Goal: Task Accomplishment & Management: Manage account settings

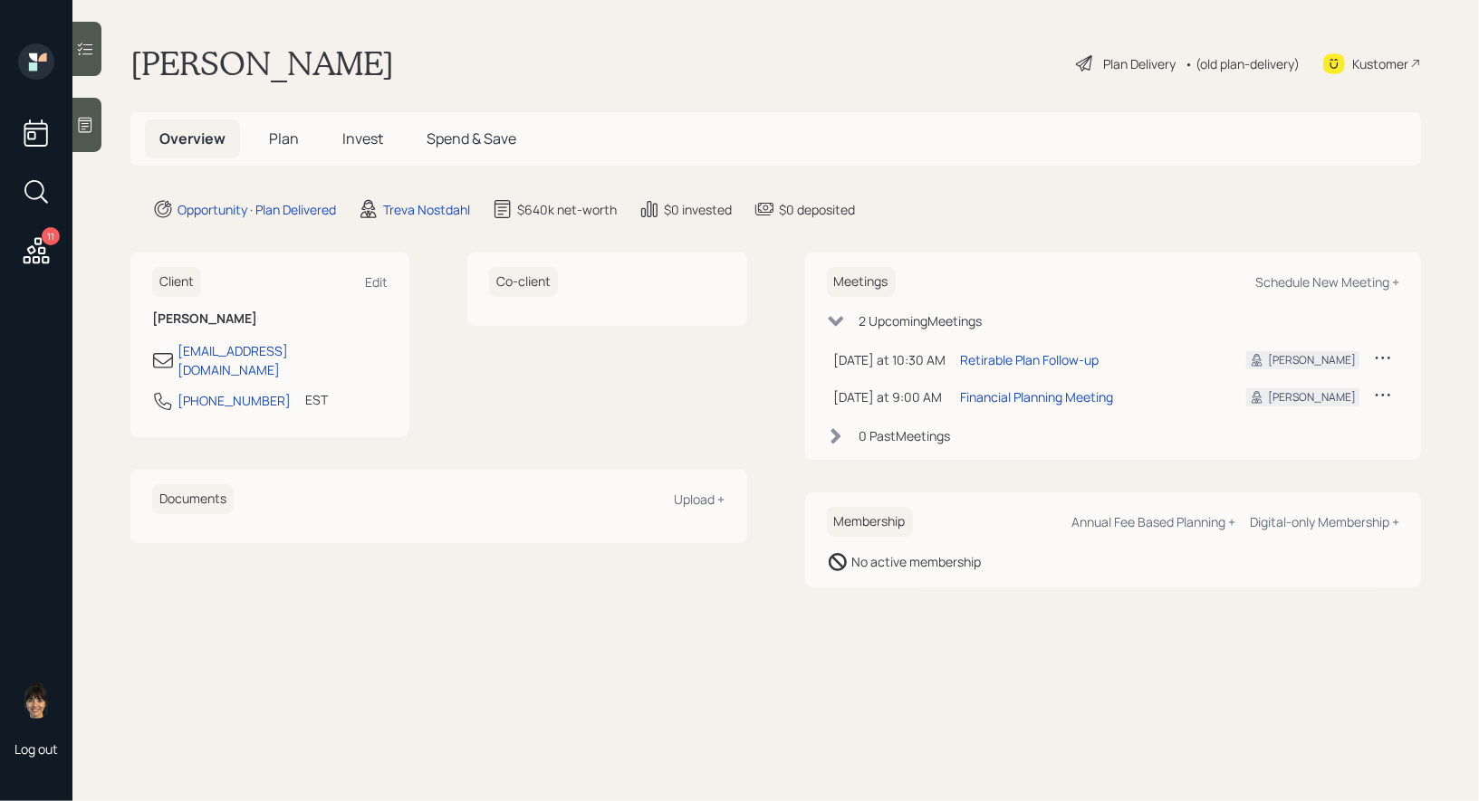
click at [286, 139] on span "Plan" at bounding box center [284, 139] width 30 height 20
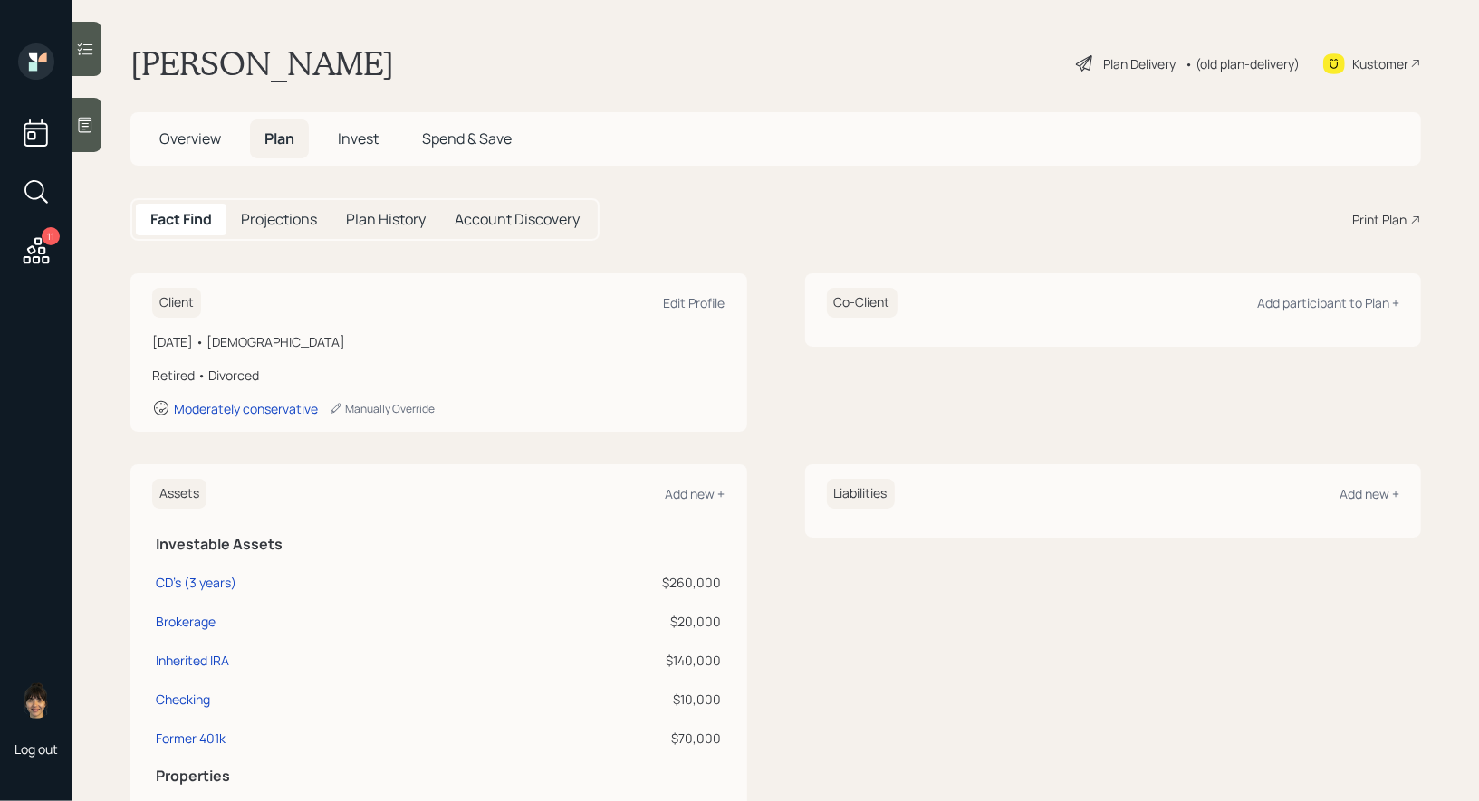
scroll to position [554, 0]
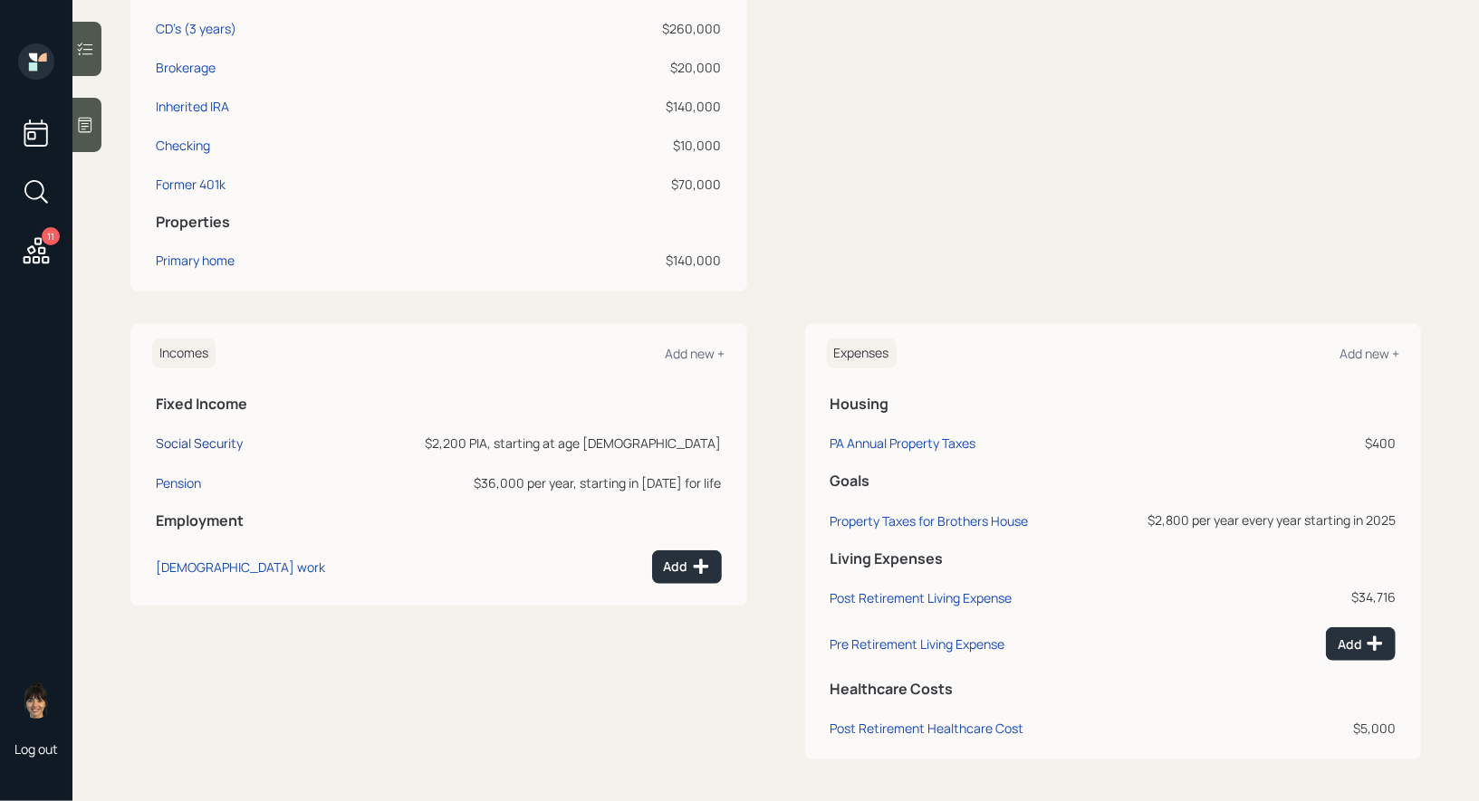
click at [185, 438] on div "Social Security" at bounding box center [199, 443] width 87 height 17
select select "9"
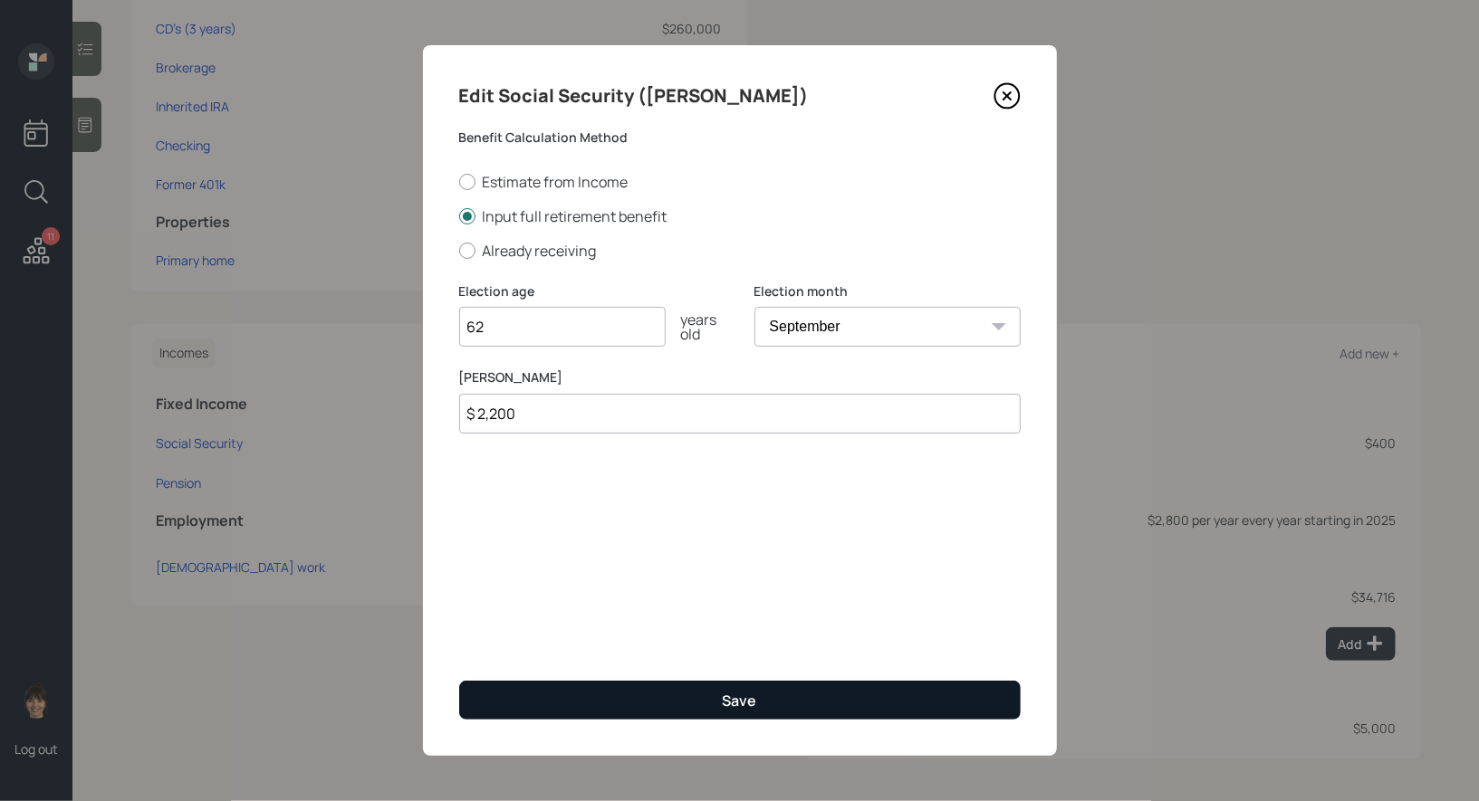
type input "62"
click at [624, 699] on button "Save" at bounding box center [739, 700] width 561 height 39
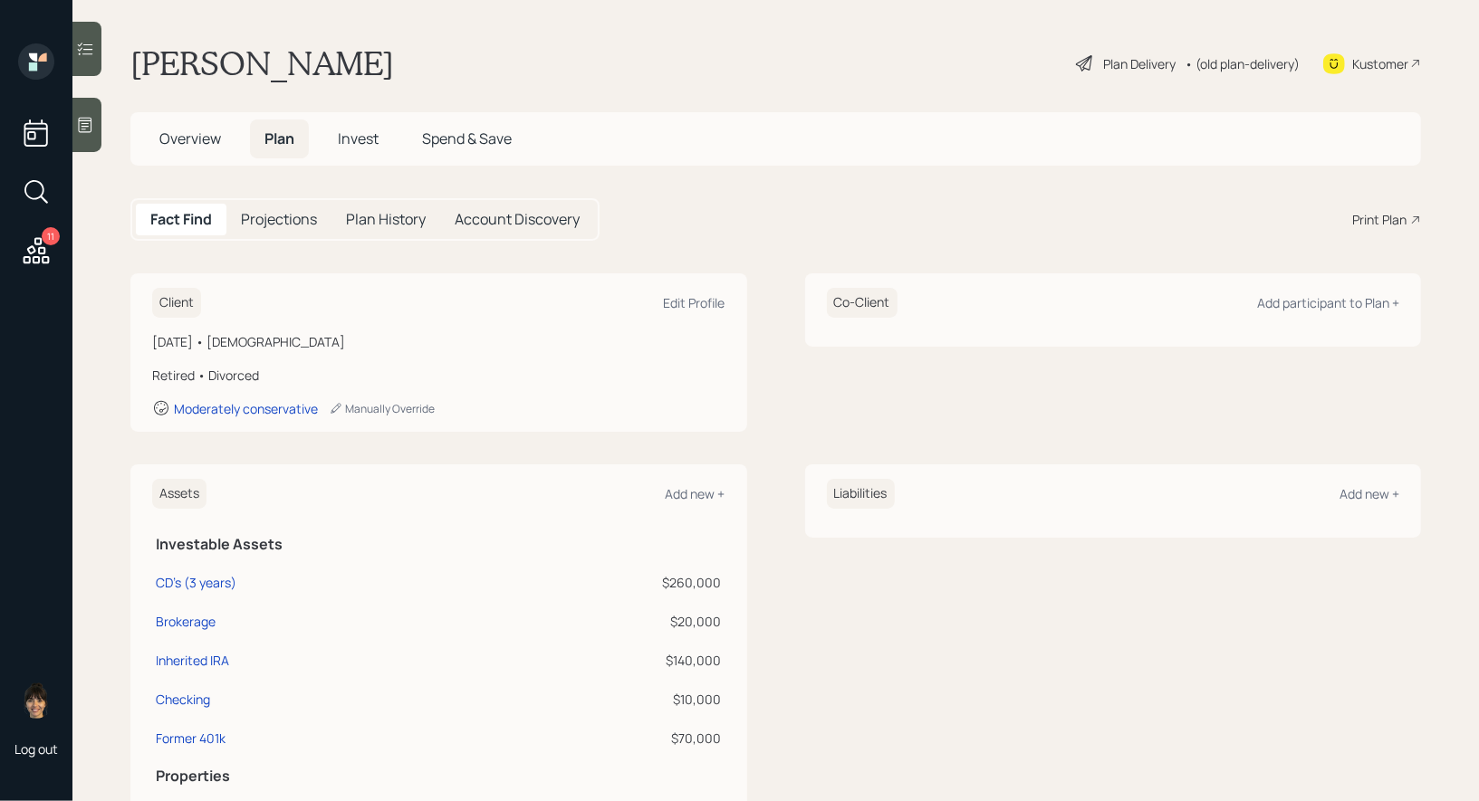
click at [1080, 56] on icon at bounding box center [1085, 64] width 22 height 22
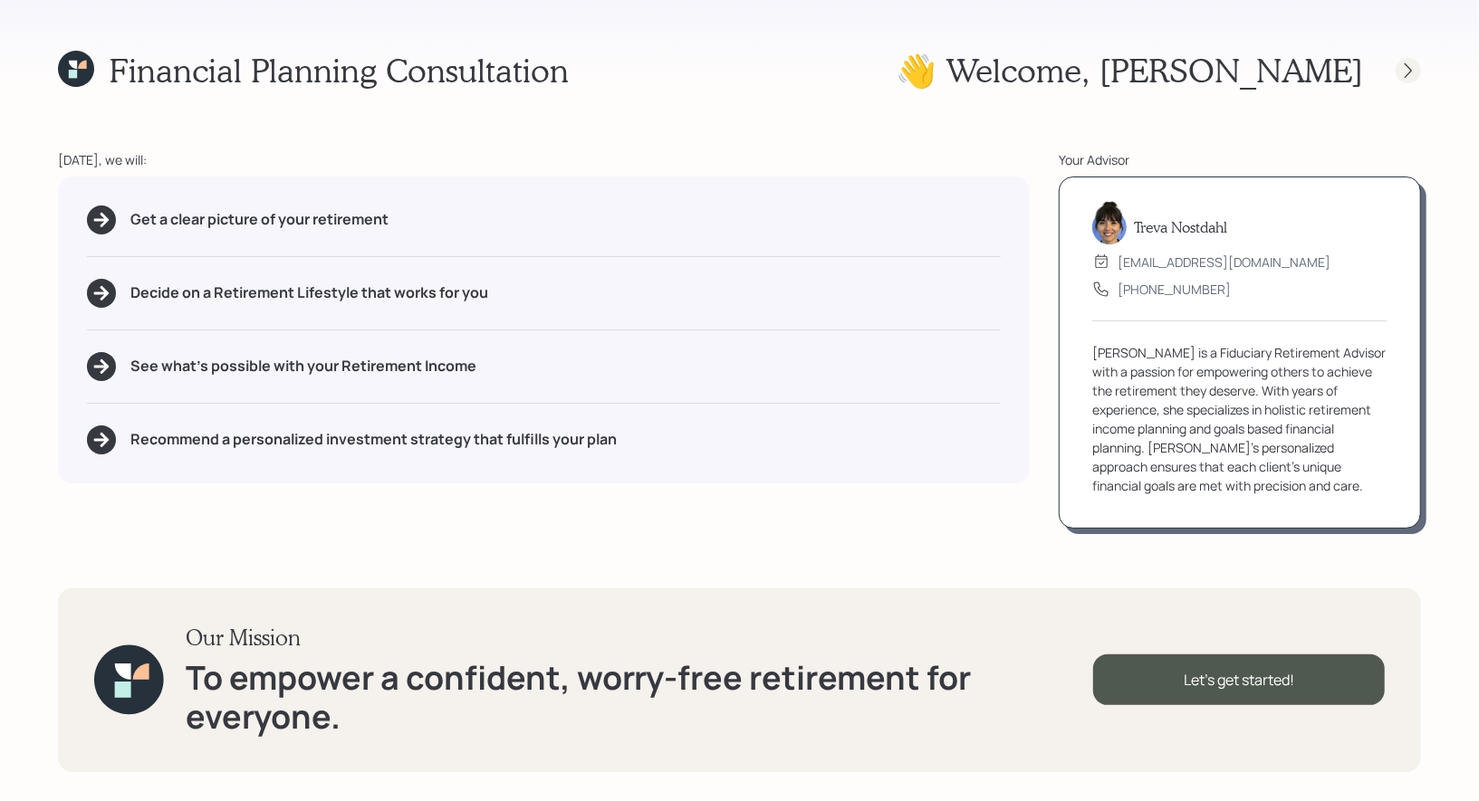
click at [1411, 68] on icon at bounding box center [1408, 71] width 18 height 18
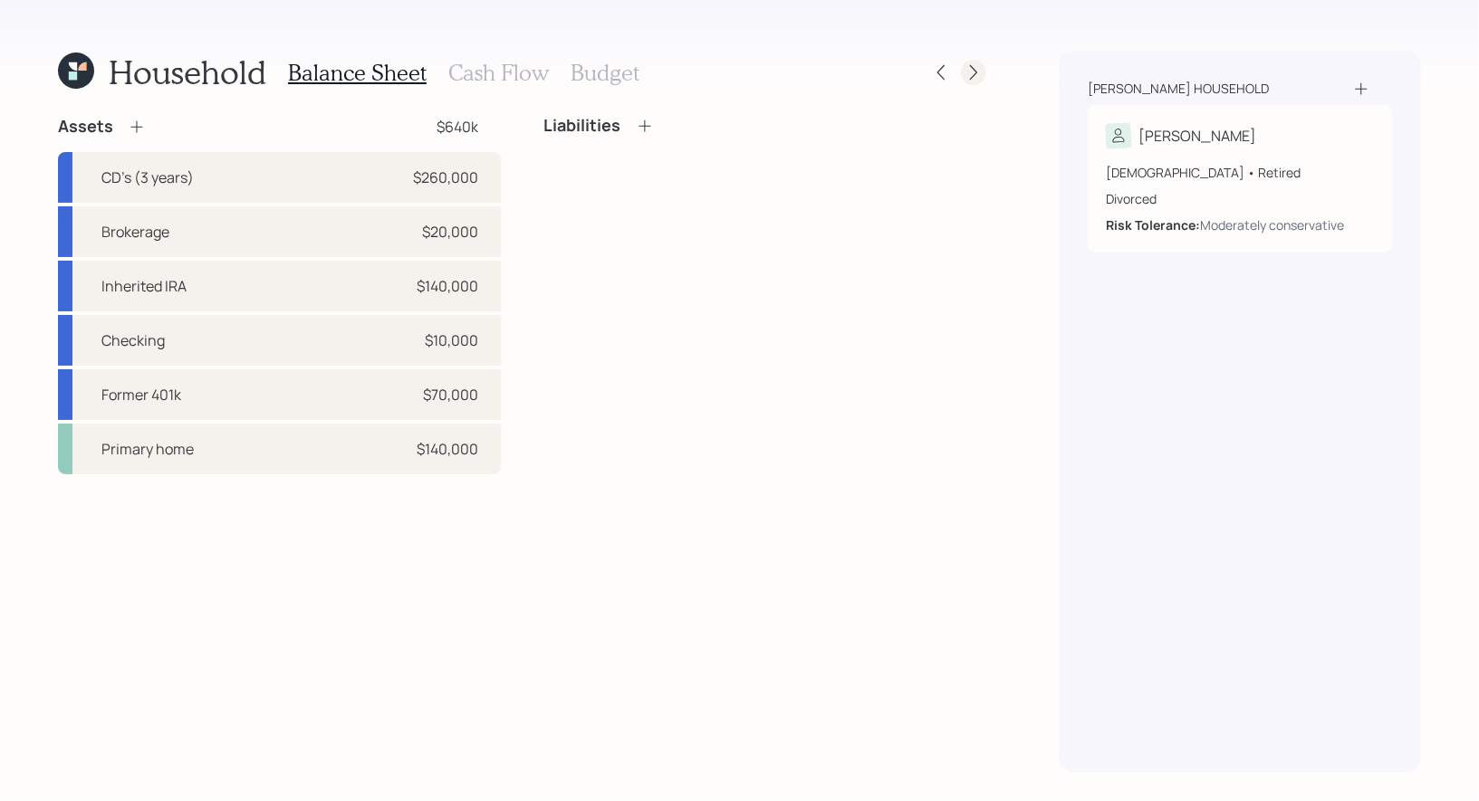
click at [973, 64] on icon at bounding box center [973, 72] width 18 height 18
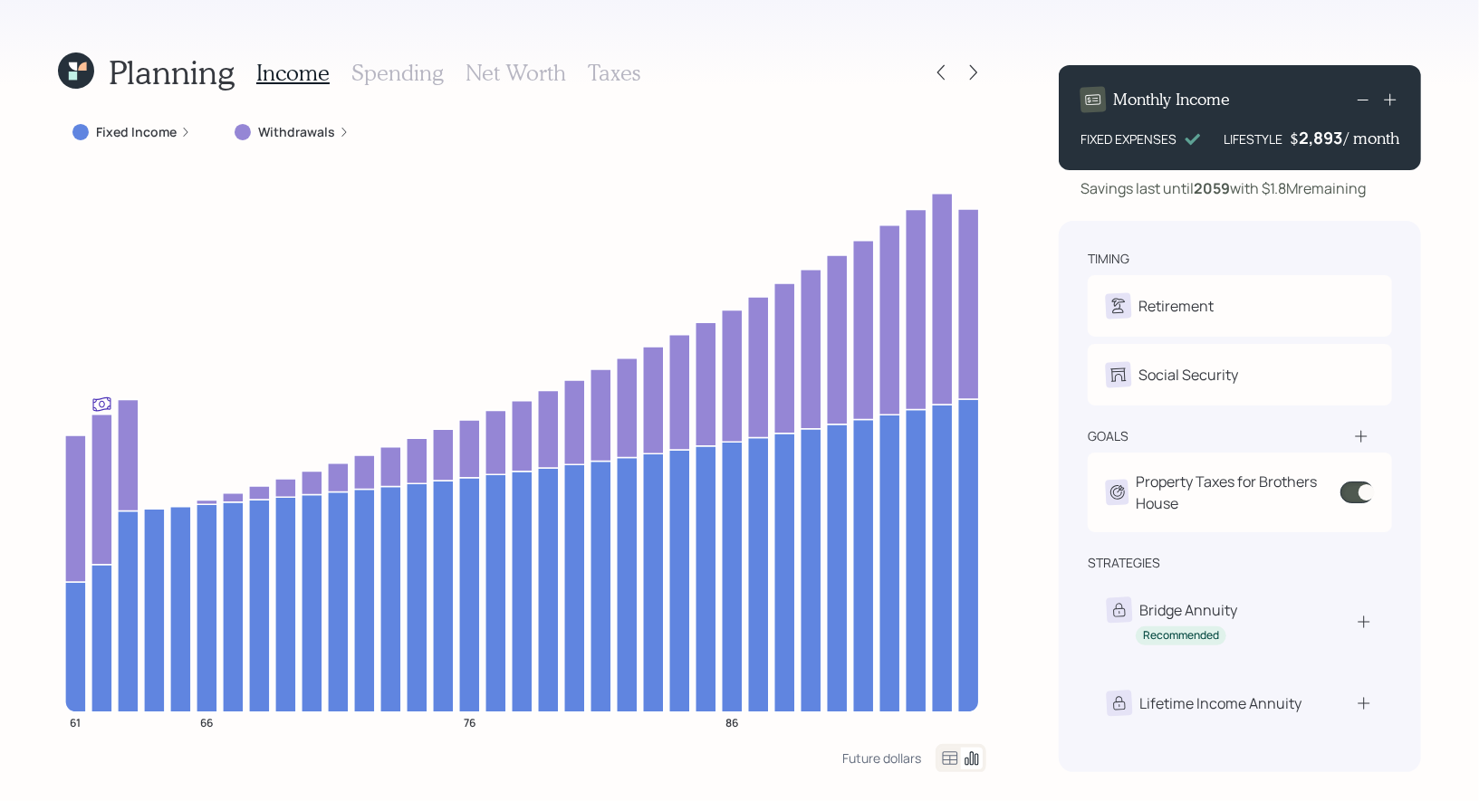
click at [615, 78] on h3 "Taxes" at bounding box center [614, 73] width 53 height 26
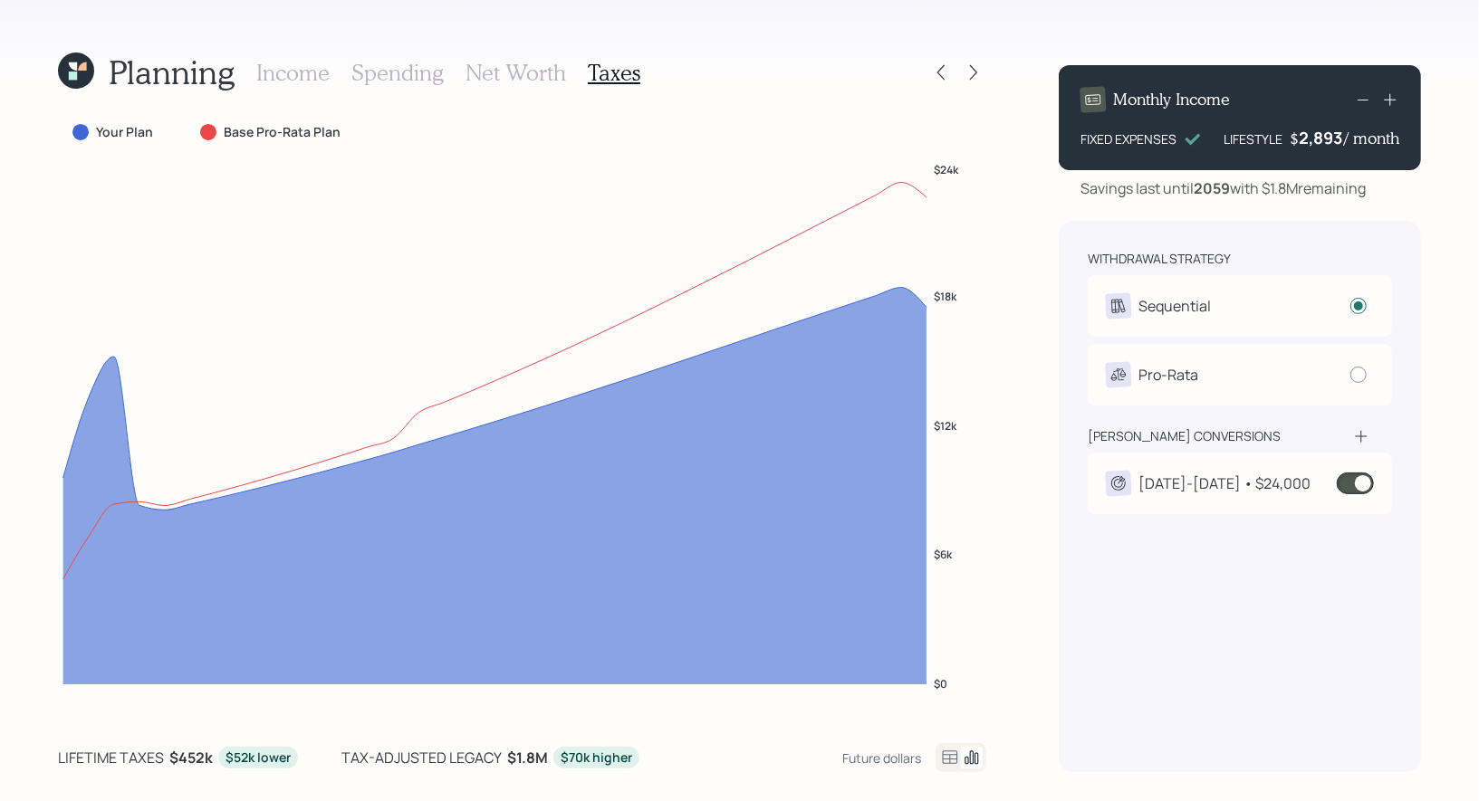
click at [1360, 486] on span at bounding box center [1355, 484] width 37 height 22
click at [1207, 494] on div "2025-2027 • $24,000" at bounding box center [1208, 483] width 205 height 25
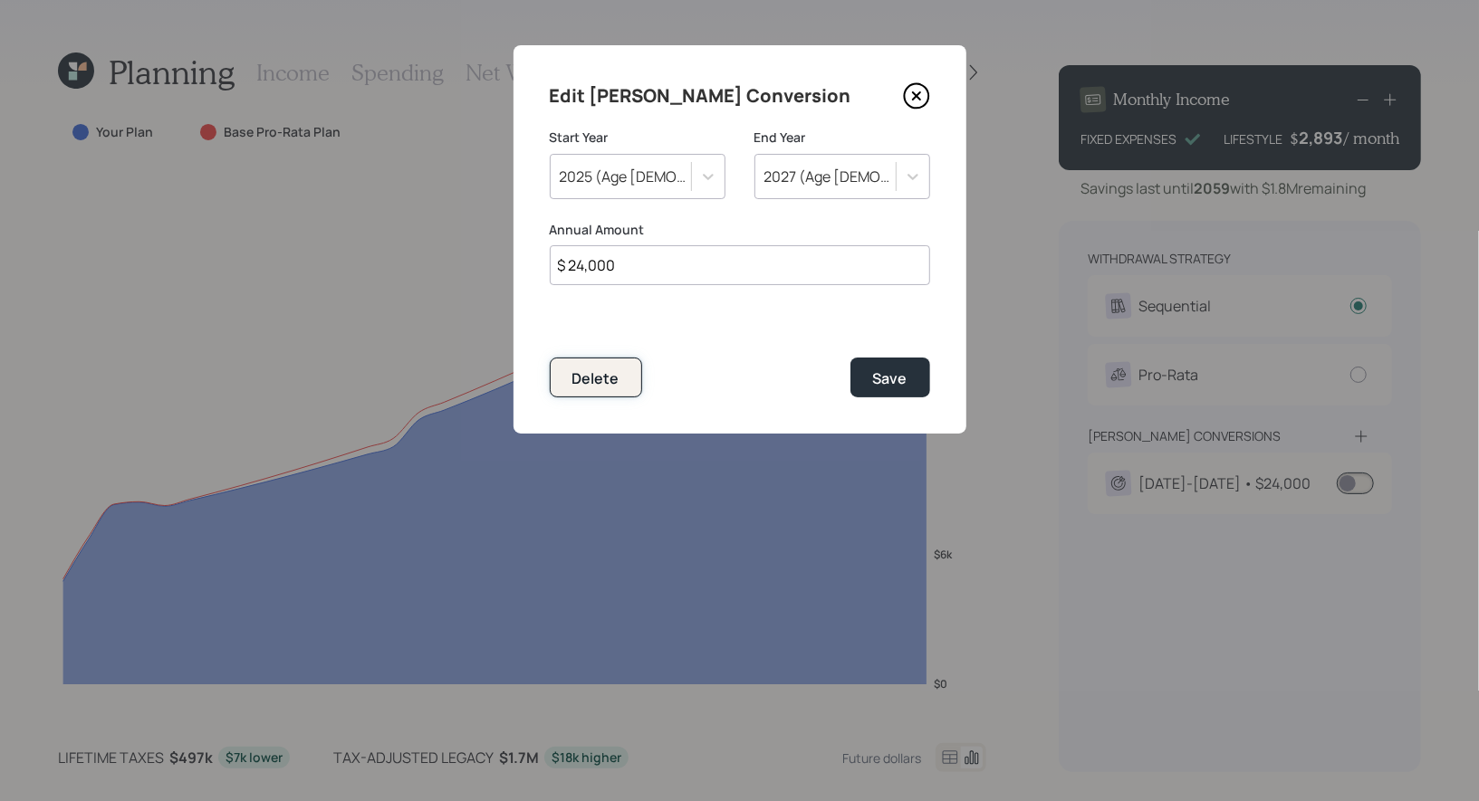
click at [583, 373] on div "Delete" at bounding box center [595, 379] width 47 height 20
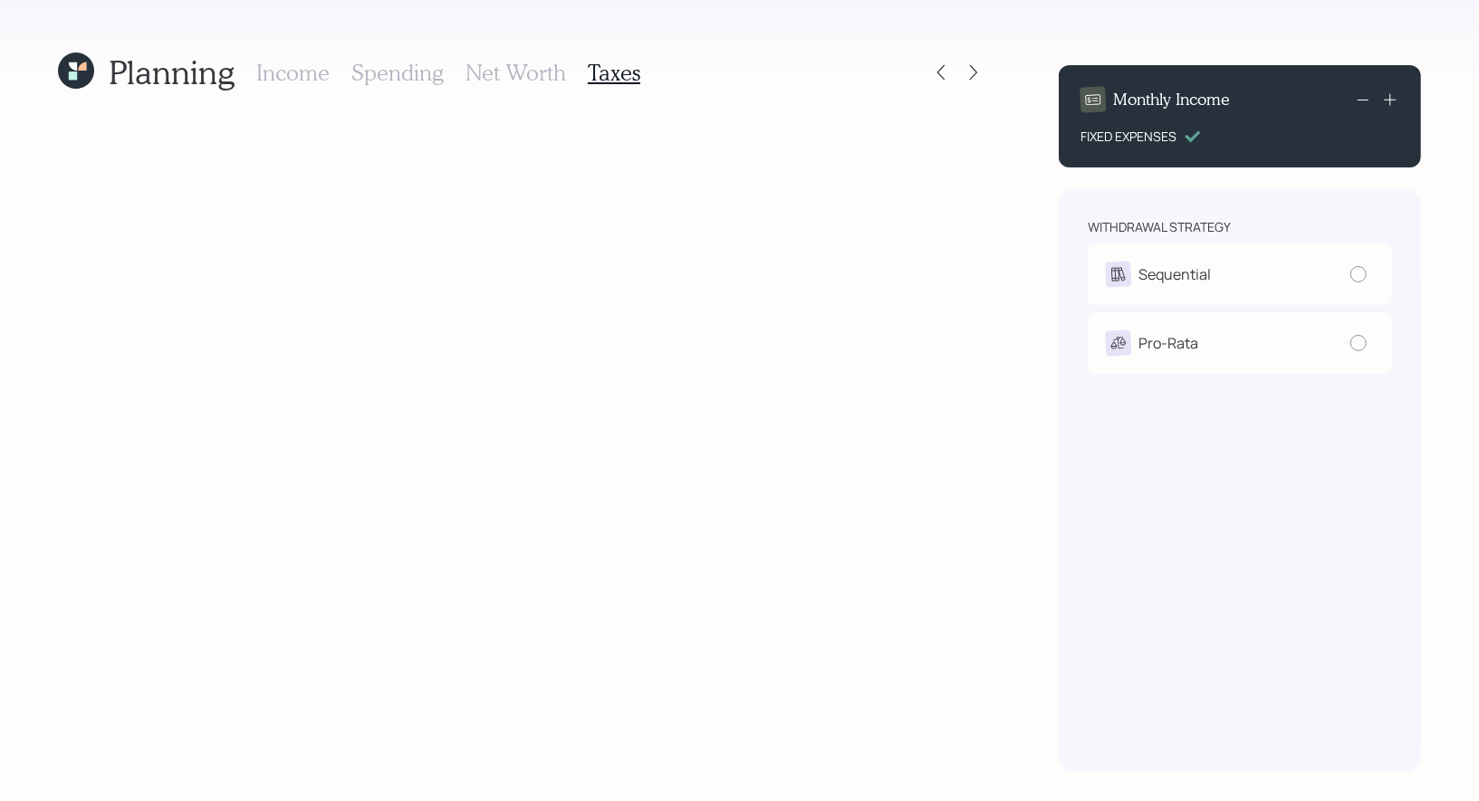
radio input "true"
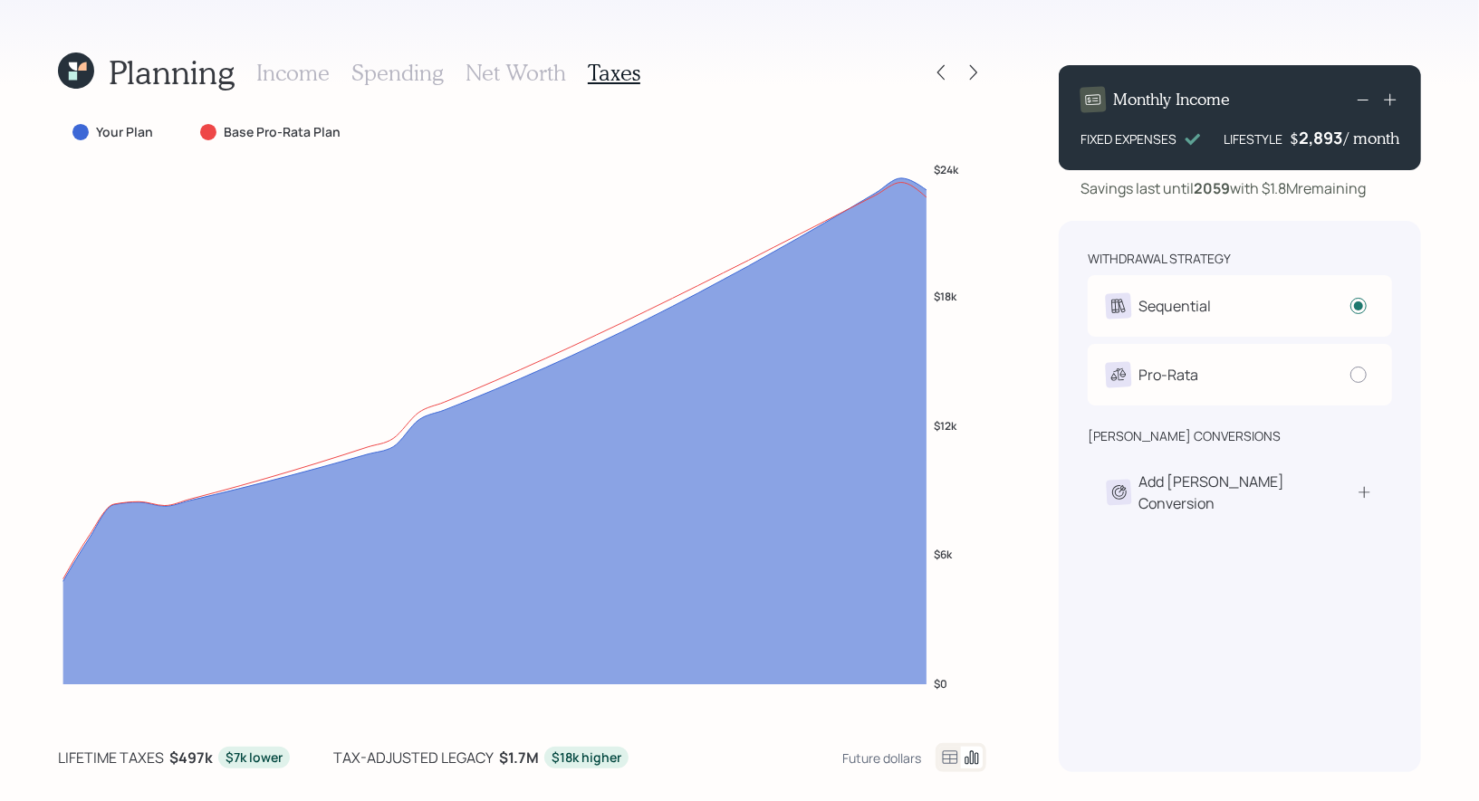
click at [283, 69] on h3 "Income" at bounding box center [292, 73] width 73 height 26
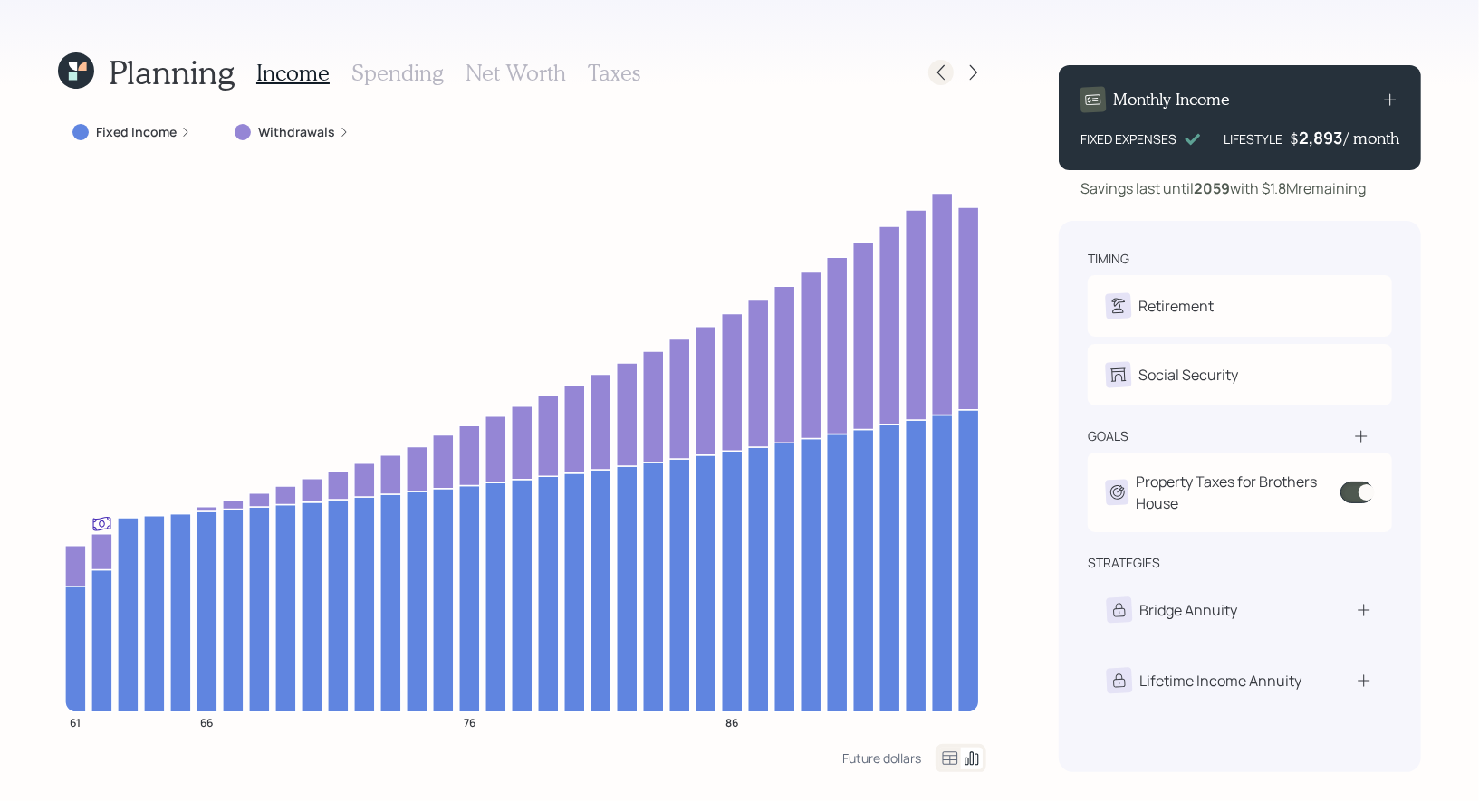
click at [944, 71] on icon at bounding box center [941, 72] width 18 height 18
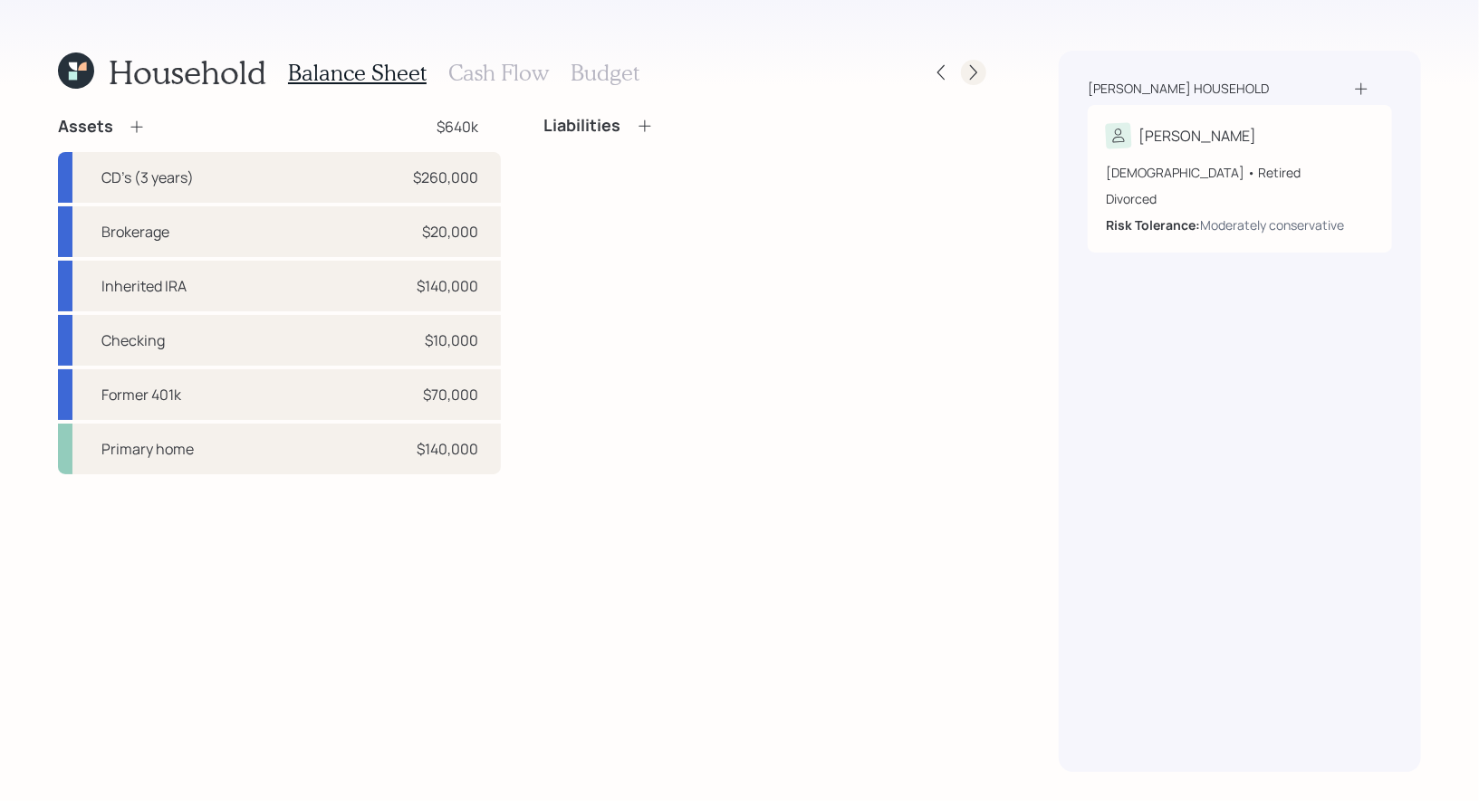
click at [977, 66] on icon at bounding box center [973, 72] width 18 height 18
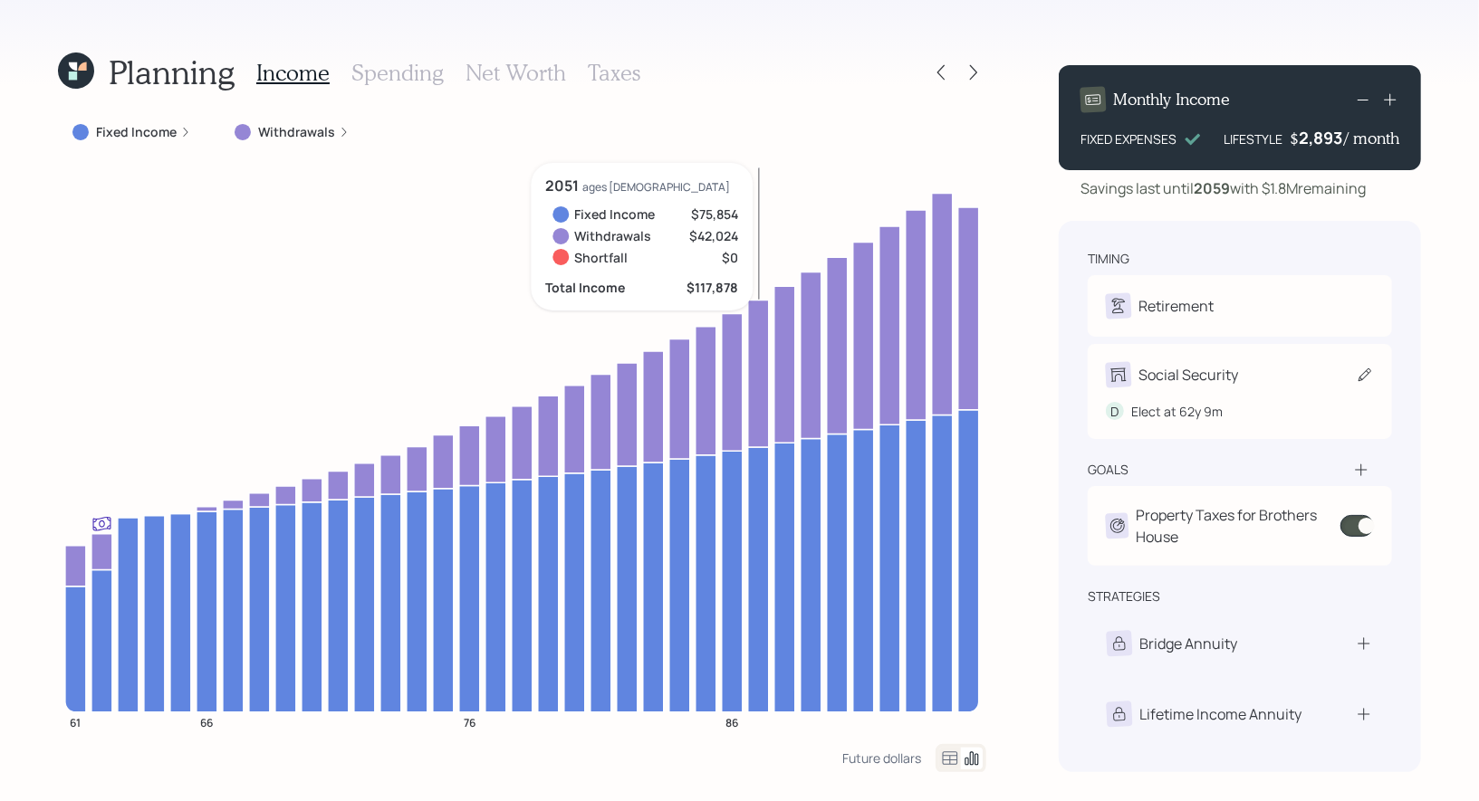
click at [1368, 375] on icon at bounding box center [1365, 375] width 18 height 18
select select "9"
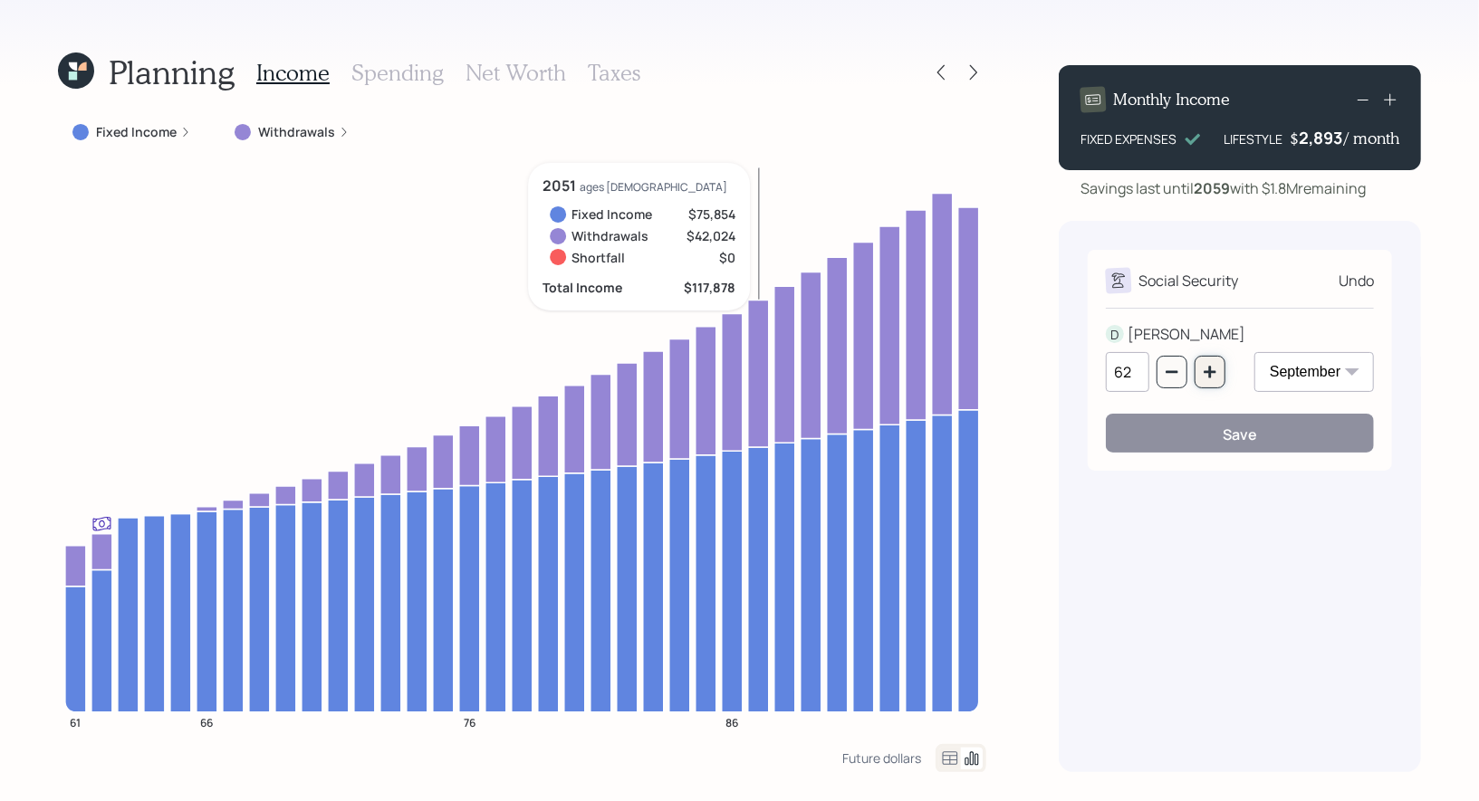
click at [1212, 374] on icon "button" at bounding box center [1210, 372] width 14 height 14
type input "65"
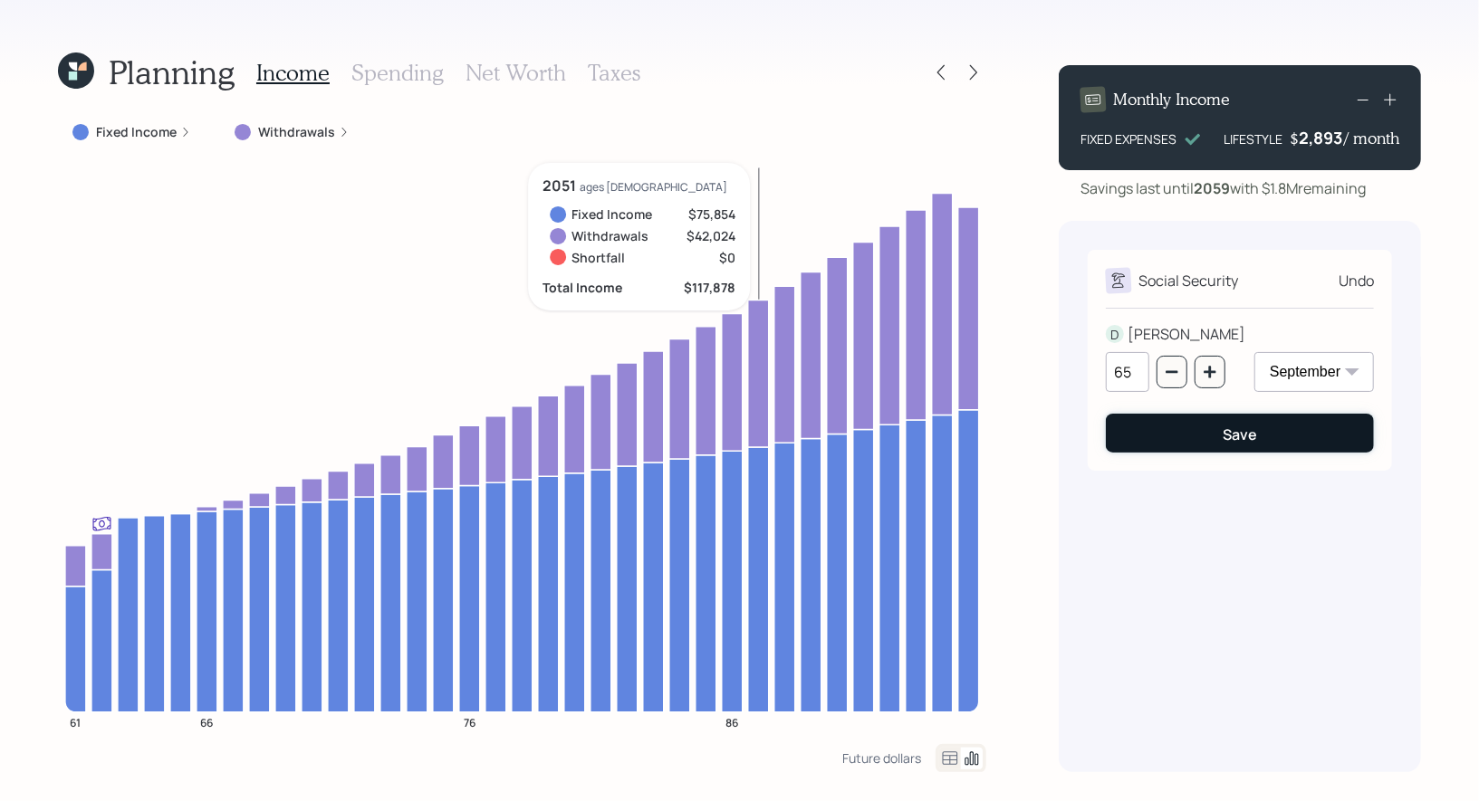
click at [1209, 428] on button "Save" at bounding box center [1240, 433] width 268 height 39
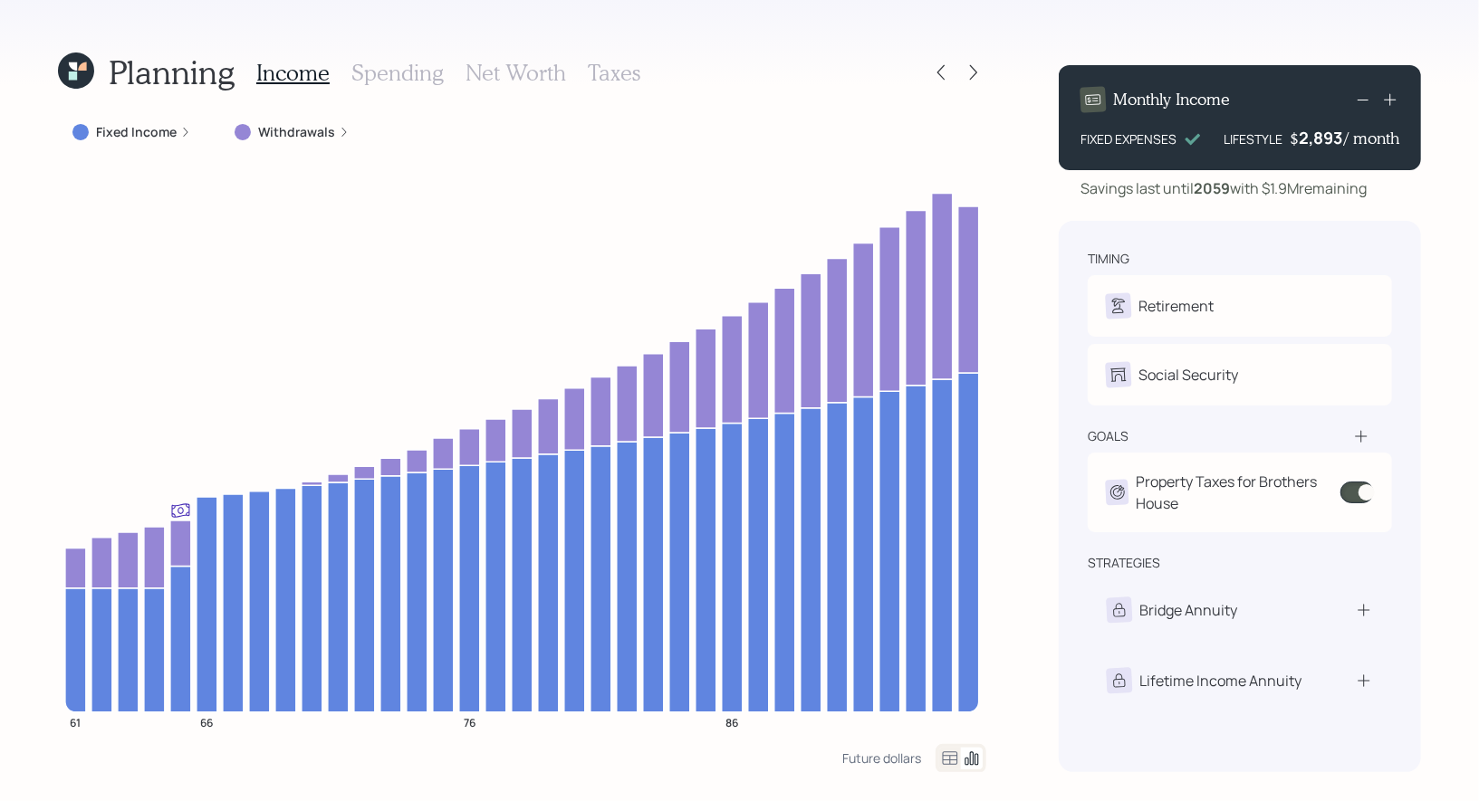
click at [507, 74] on h3 "Net Worth" at bounding box center [515, 73] width 101 height 26
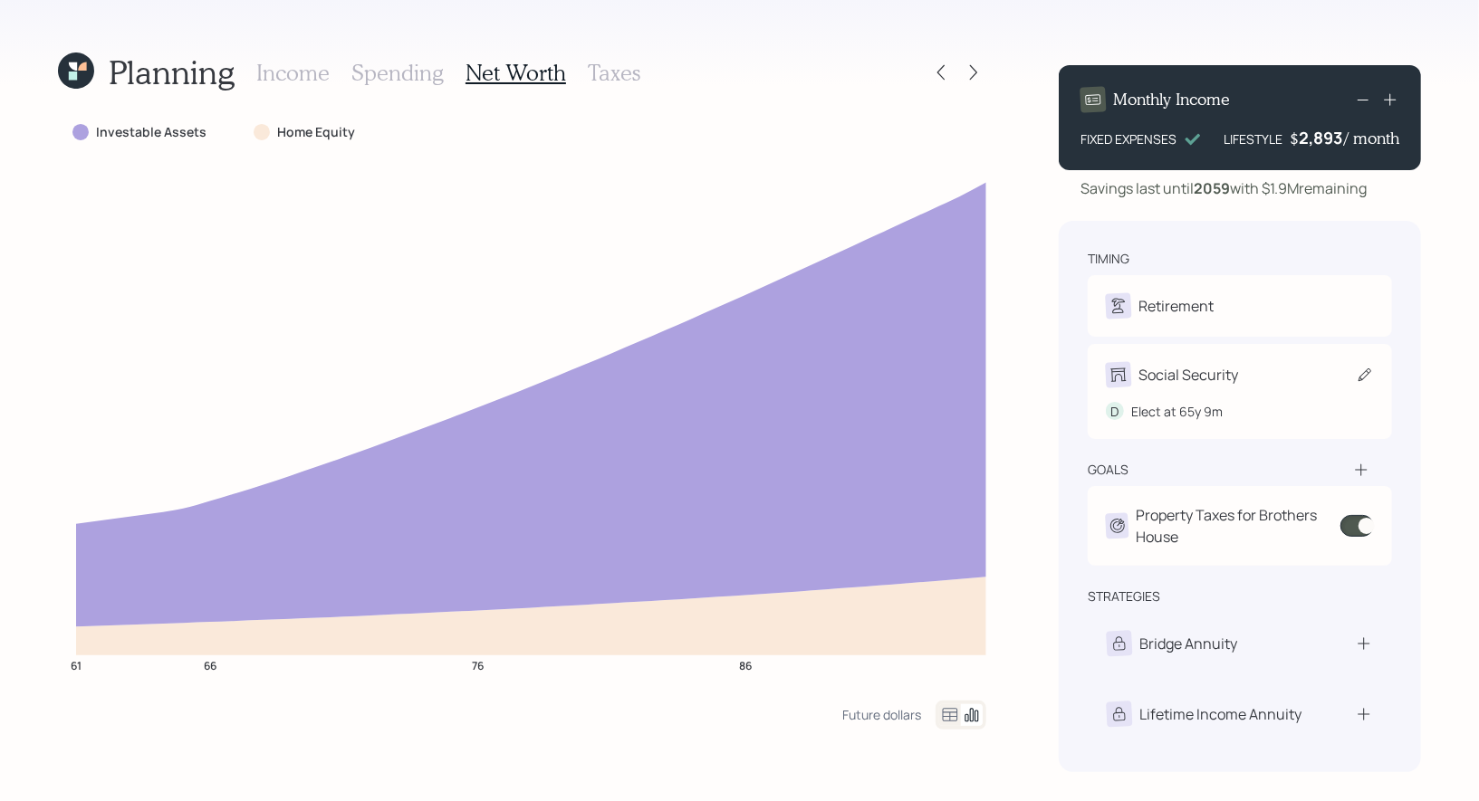
click at [1369, 377] on icon at bounding box center [1365, 375] width 18 height 18
select select "9"
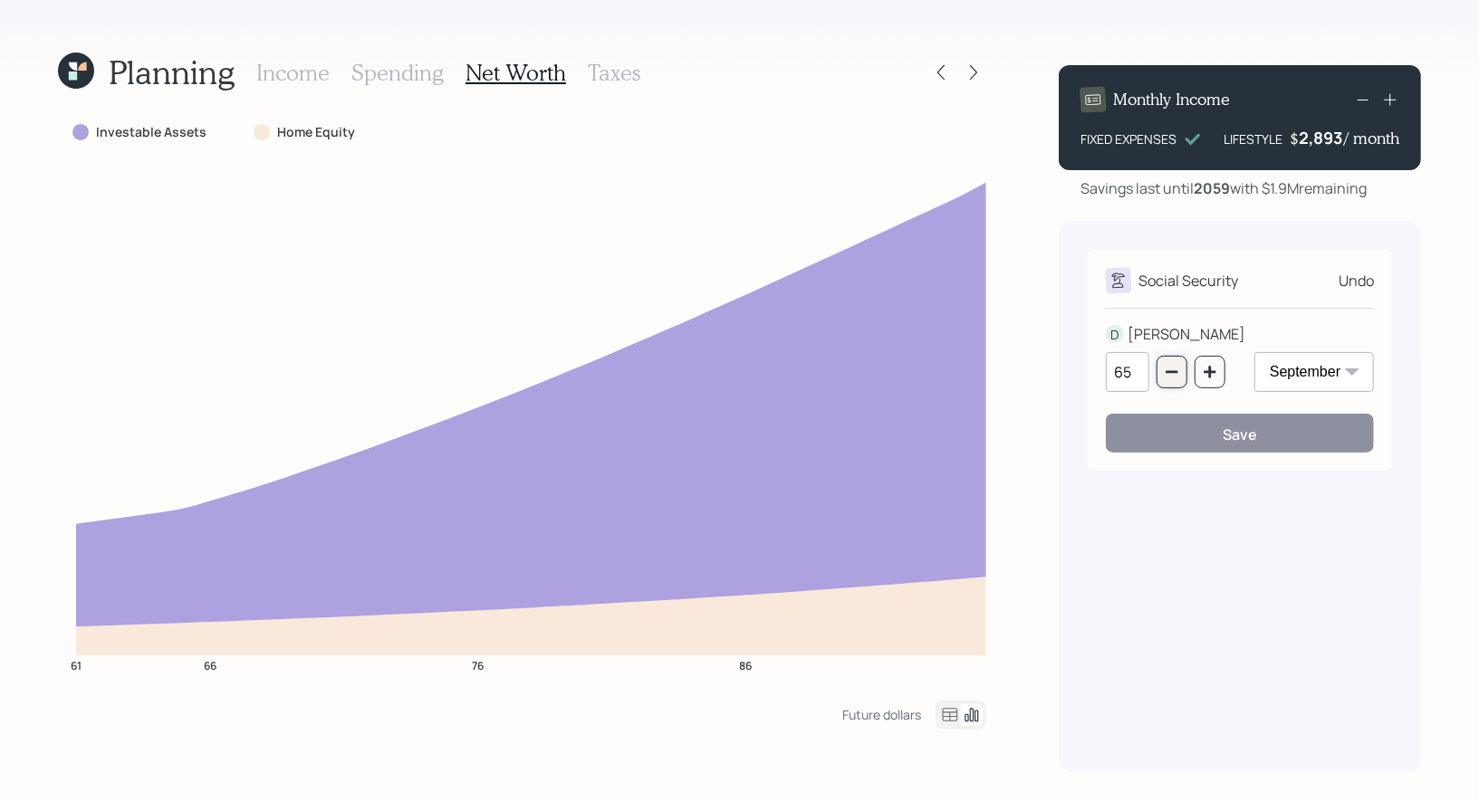
click at [1169, 376] on icon "button" at bounding box center [1171, 372] width 14 height 14
type input "62"
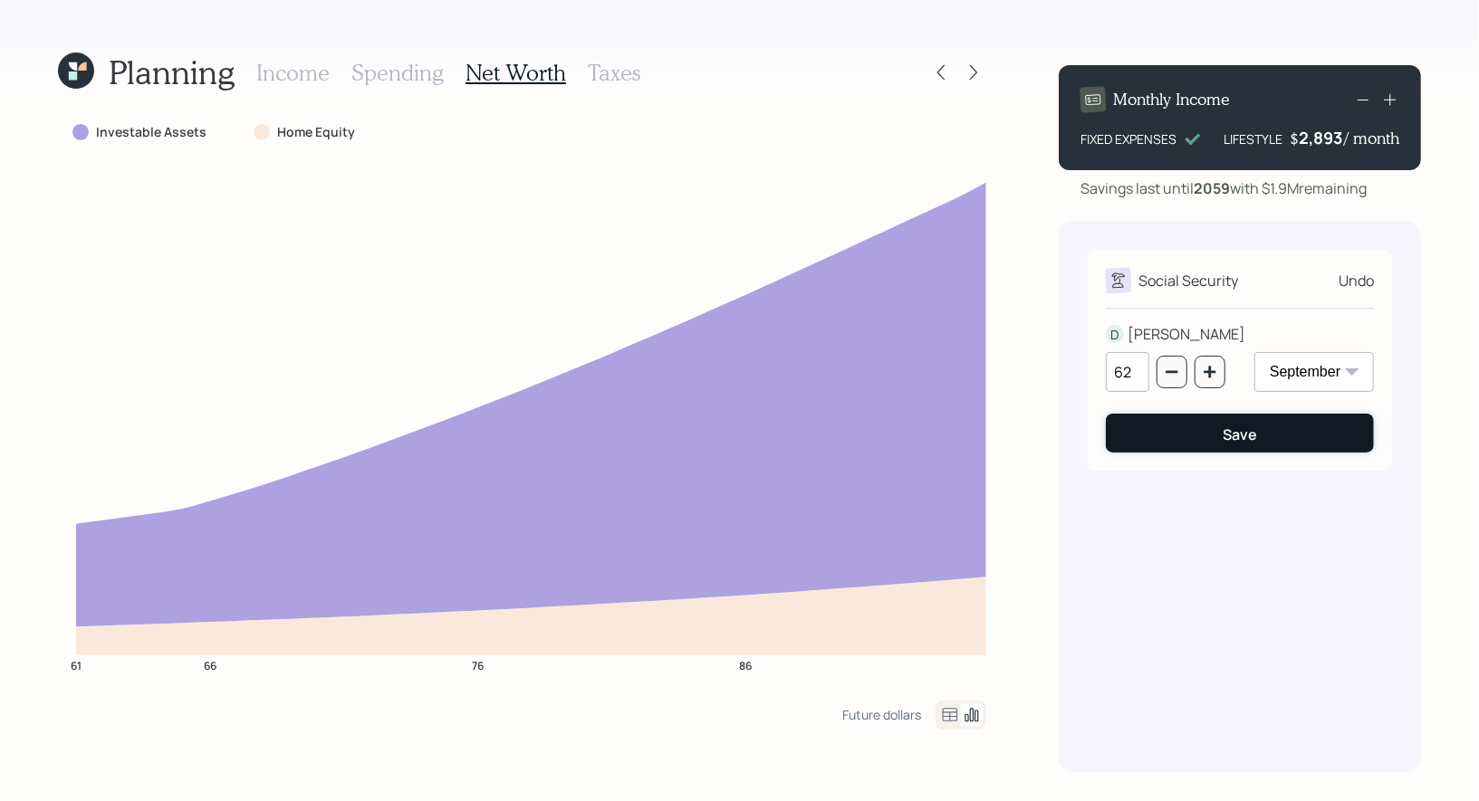
click at [1174, 429] on button "Save" at bounding box center [1240, 433] width 268 height 39
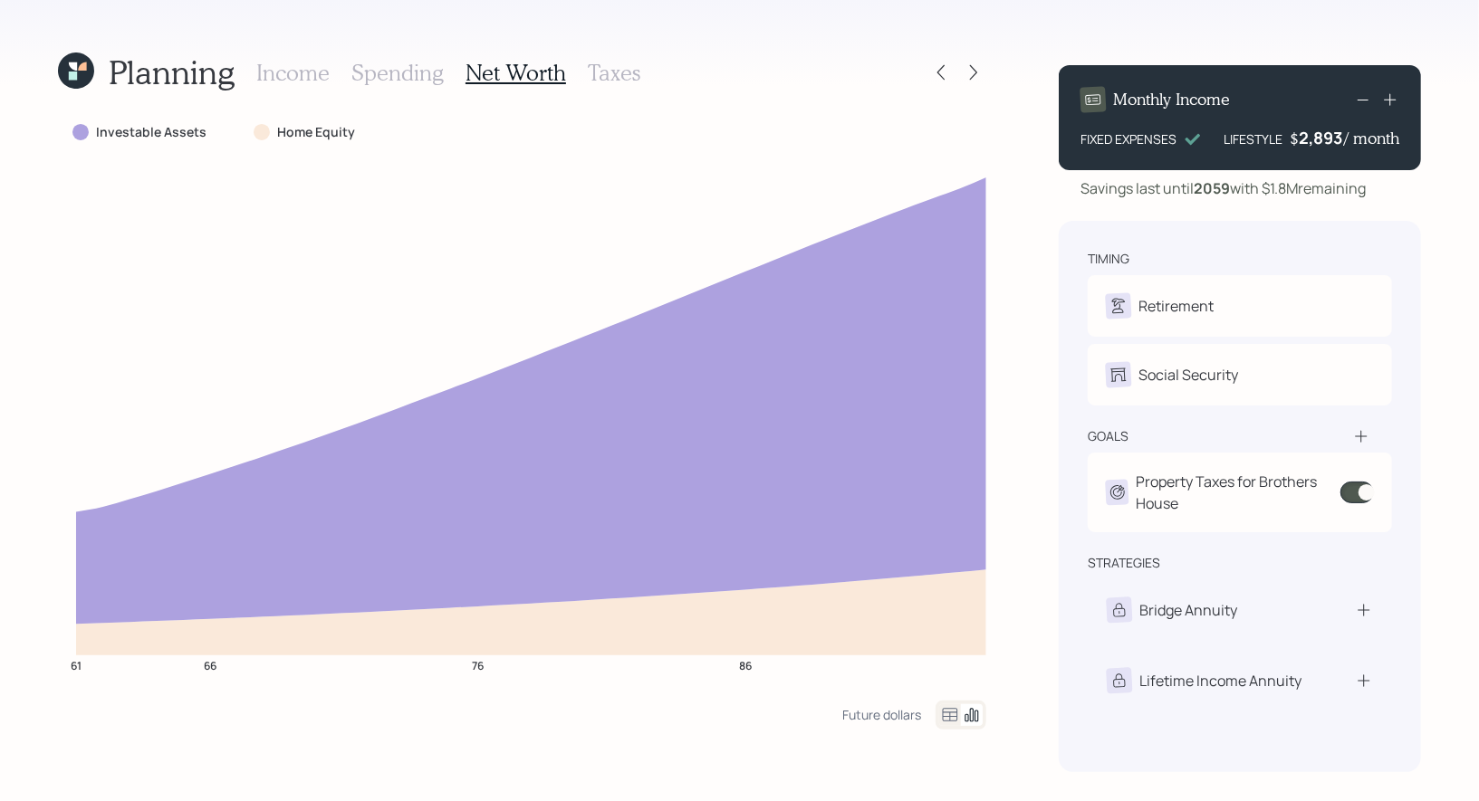
click at [613, 69] on h3 "Taxes" at bounding box center [614, 73] width 53 height 26
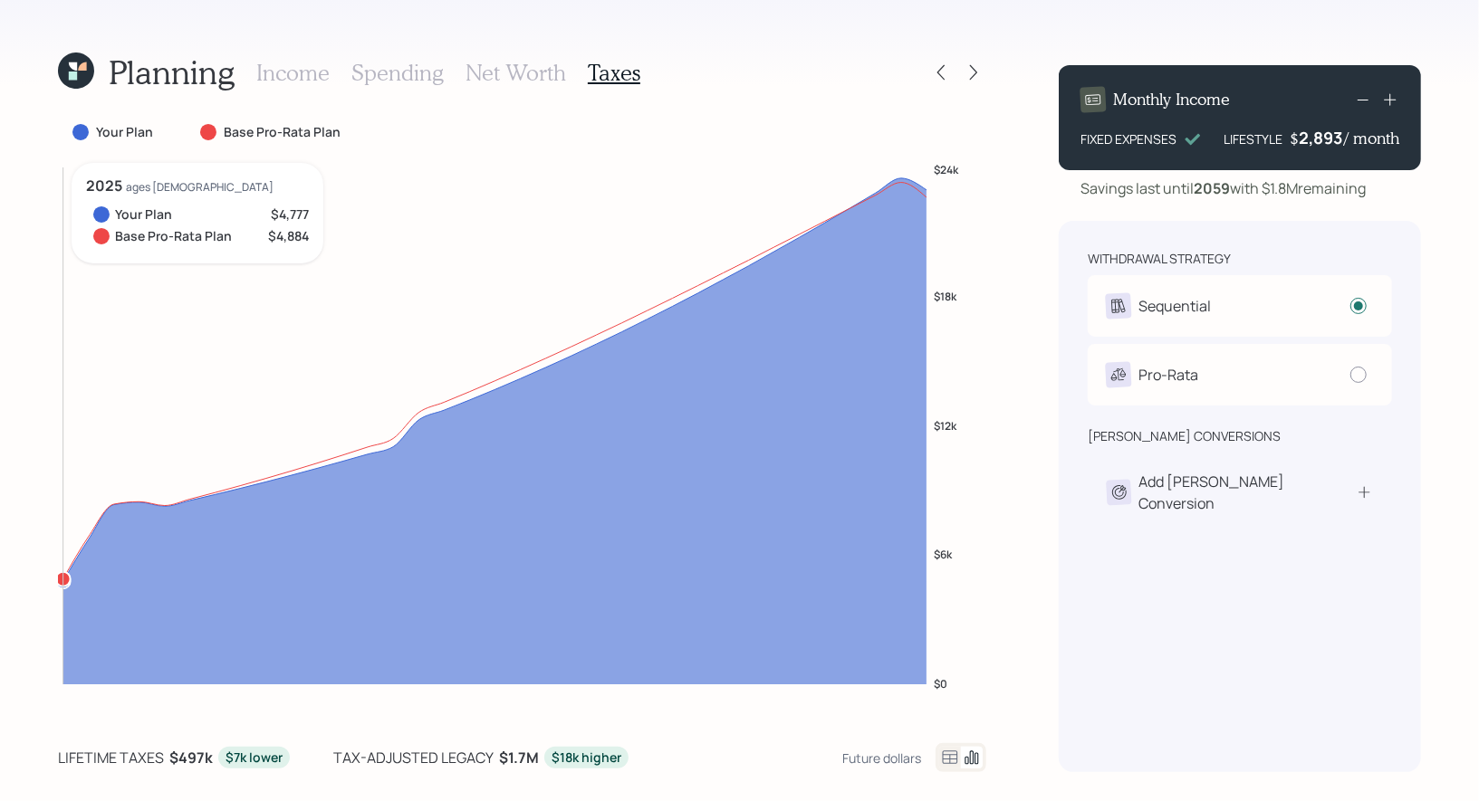
click at [66, 581] on circle at bounding box center [63, 579] width 14 height 14
click at [1369, 486] on icon at bounding box center [1364, 493] width 17 height 18
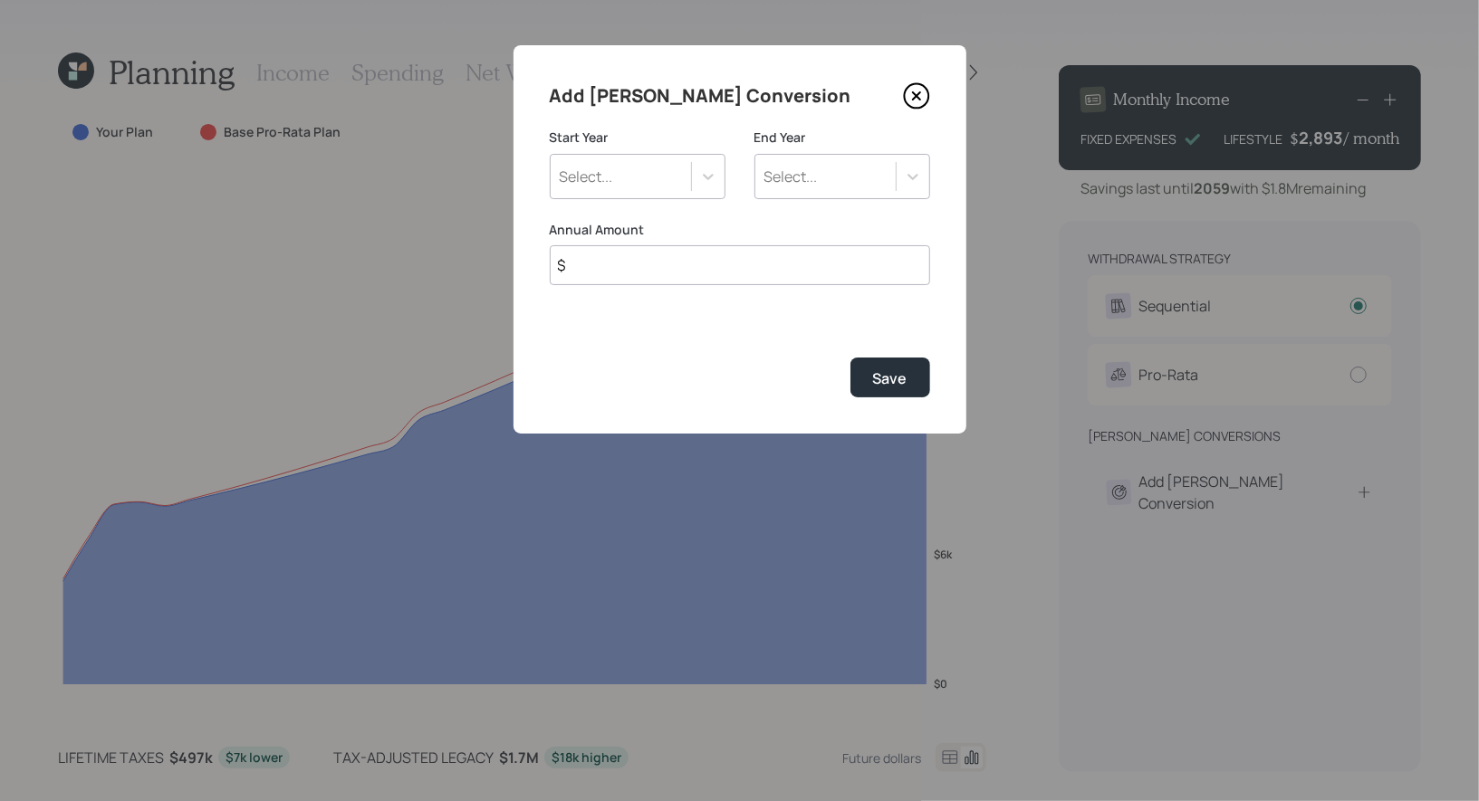
click at [608, 264] on input "$" at bounding box center [740, 265] width 380 height 40
type input "$ 70,000"
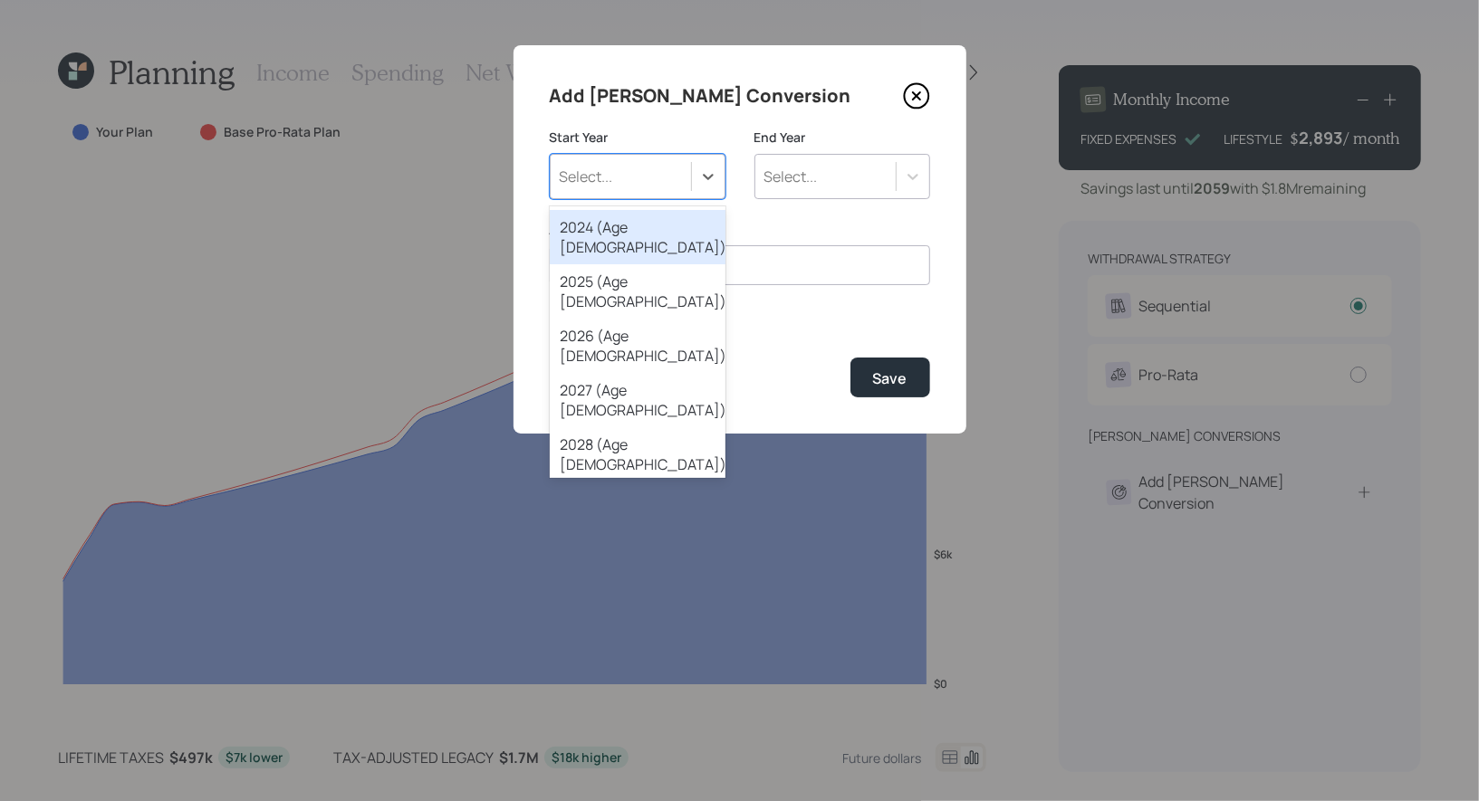
click at [637, 169] on div "Select..." at bounding box center [621, 176] width 140 height 31
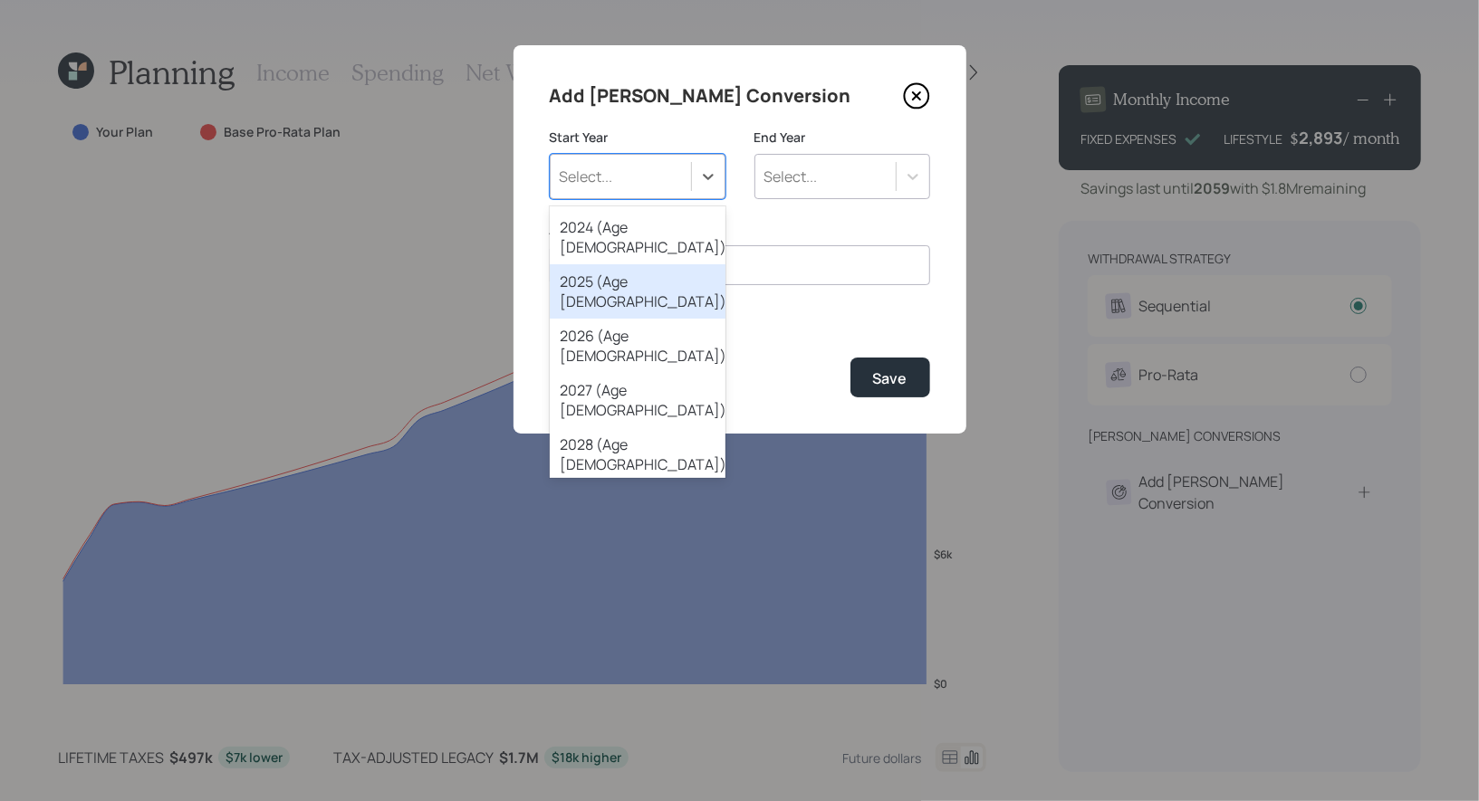
click at [594, 266] on div "2025 (Age [DEMOGRAPHIC_DATA])" at bounding box center [638, 291] width 176 height 54
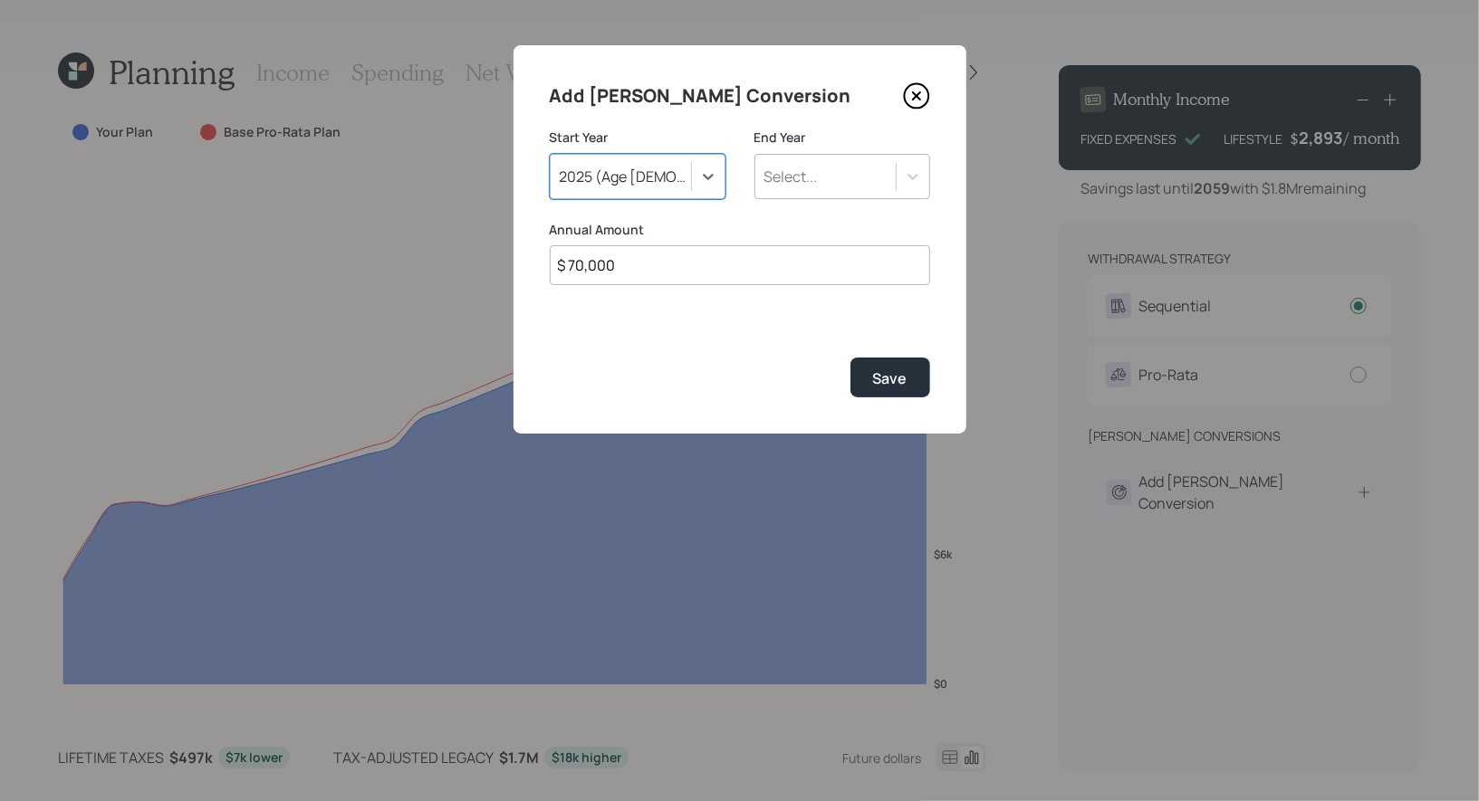
click at [805, 178] on div "Select..." at bounding box center [790, 177] width 53 height 20
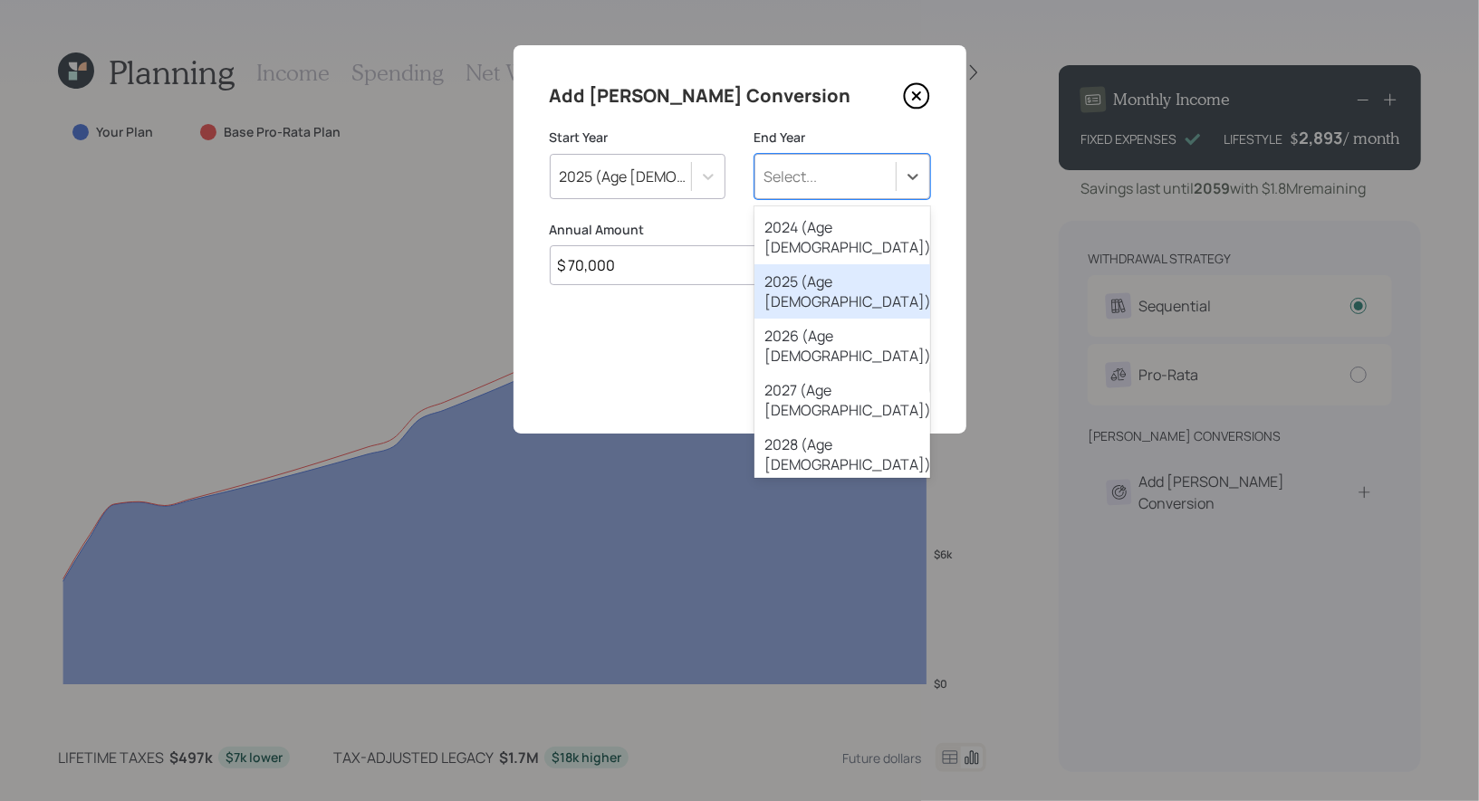
click at [802, 264] on div "2025 (Age [DEMOGRAPHIC_DATA])" at bounding box center [842, 291] width 176 height 54
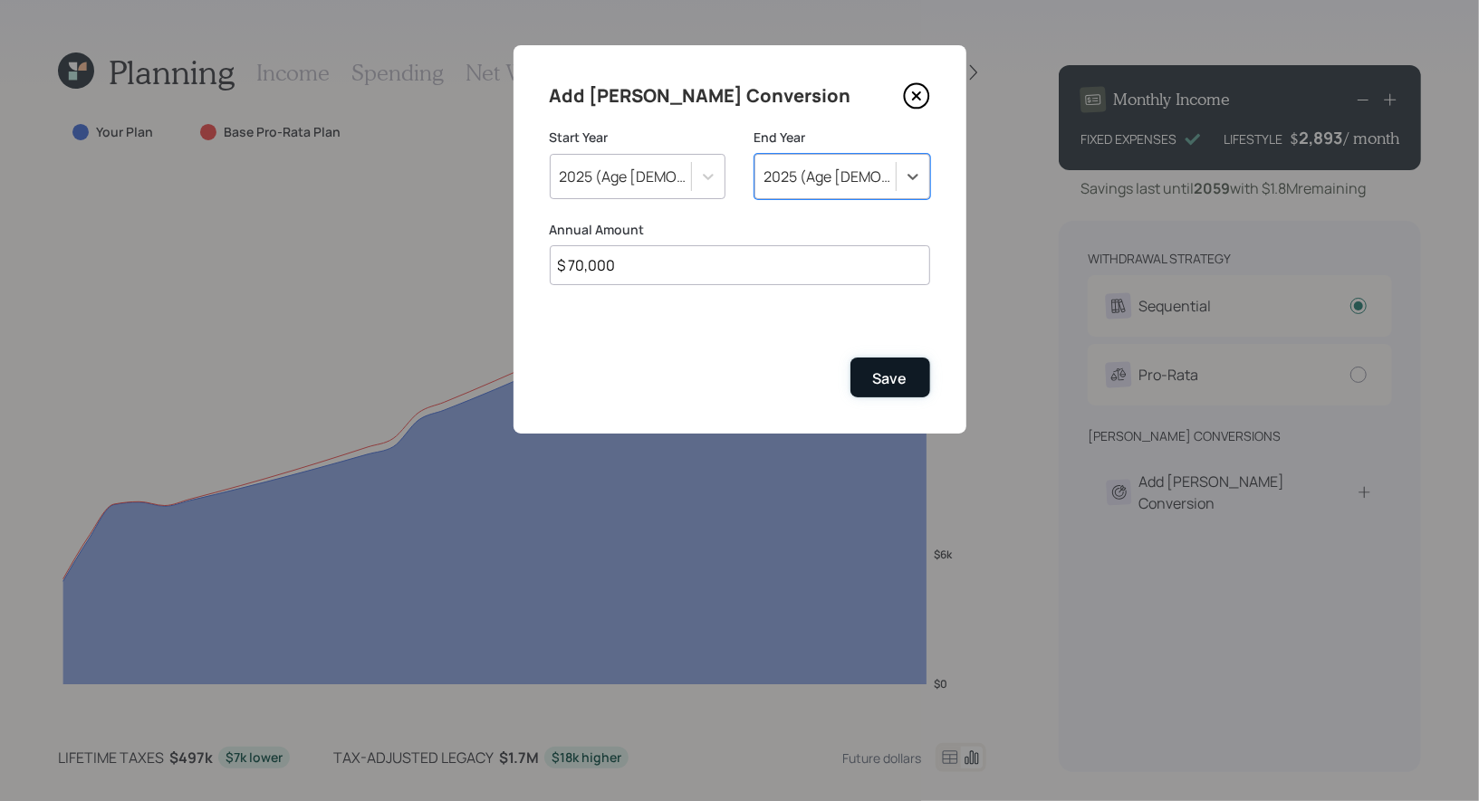
click at [891, 383] on div "Save" at bounding box center [890, 379] width 34 height 20
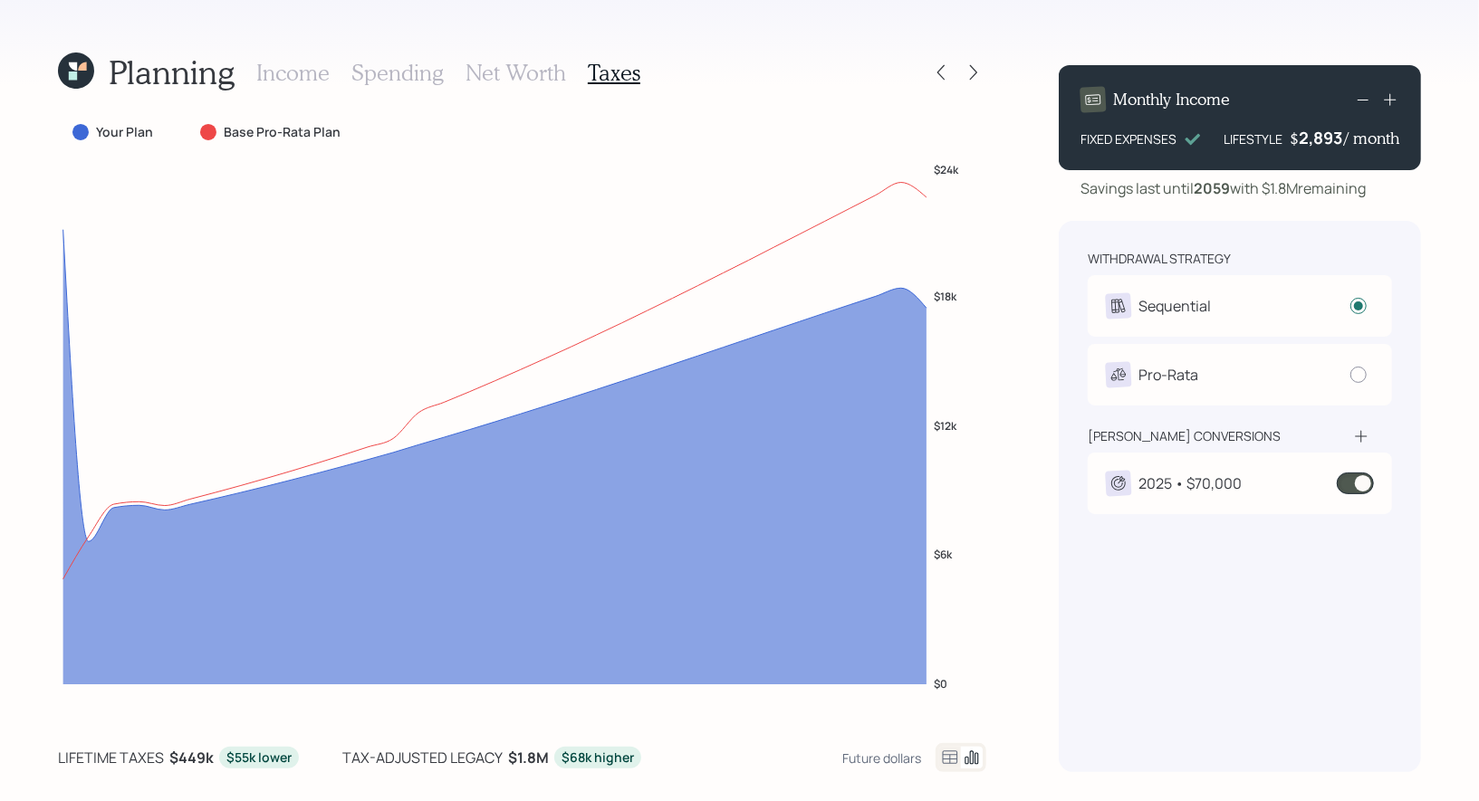
click at [532, 67] on h3 "Net Worth" at bounding box center [515, 73] width 101 height 26
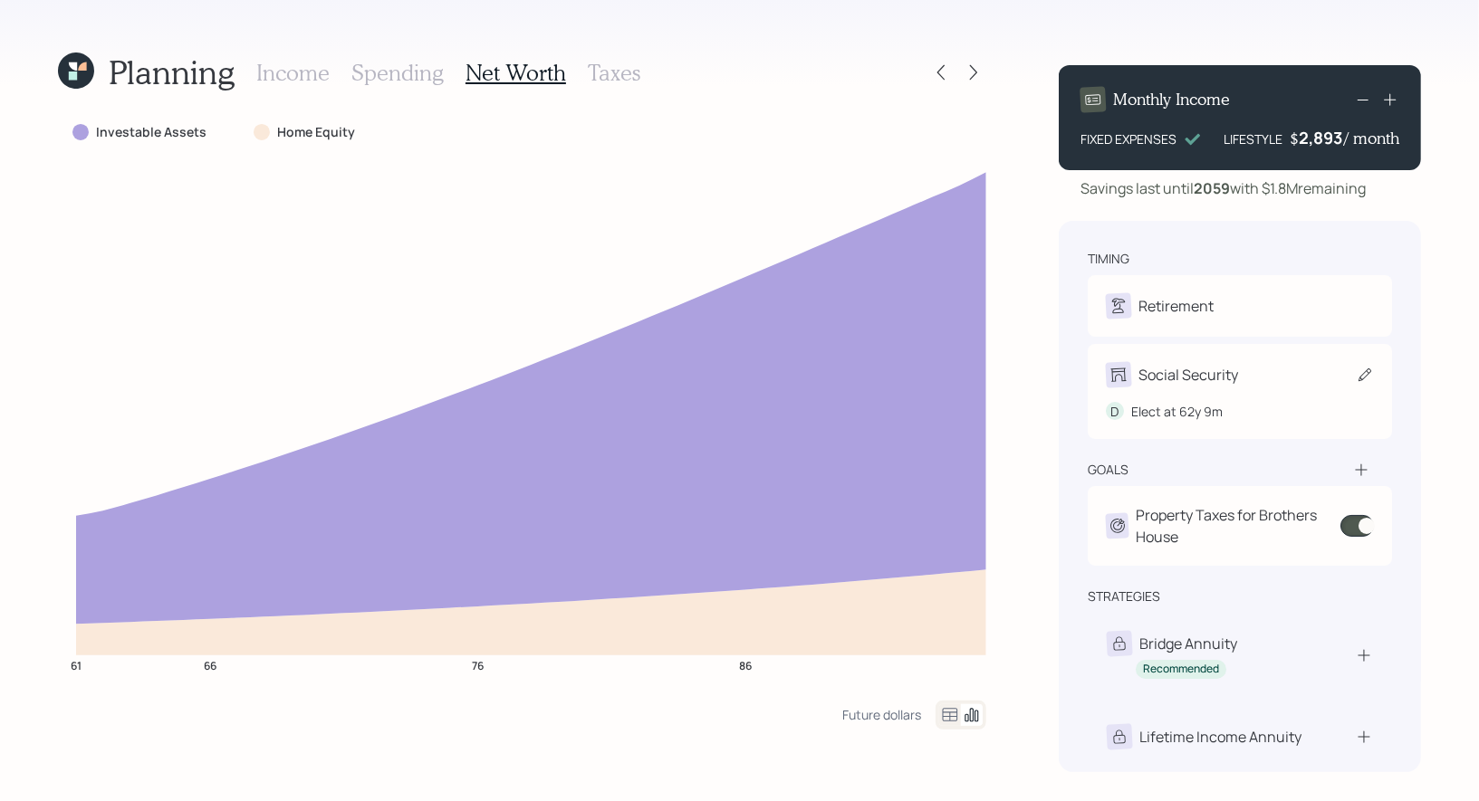
click at [1368, 374] on icon at bounding box center [1364, 375] width 13 height 13
select select "9"
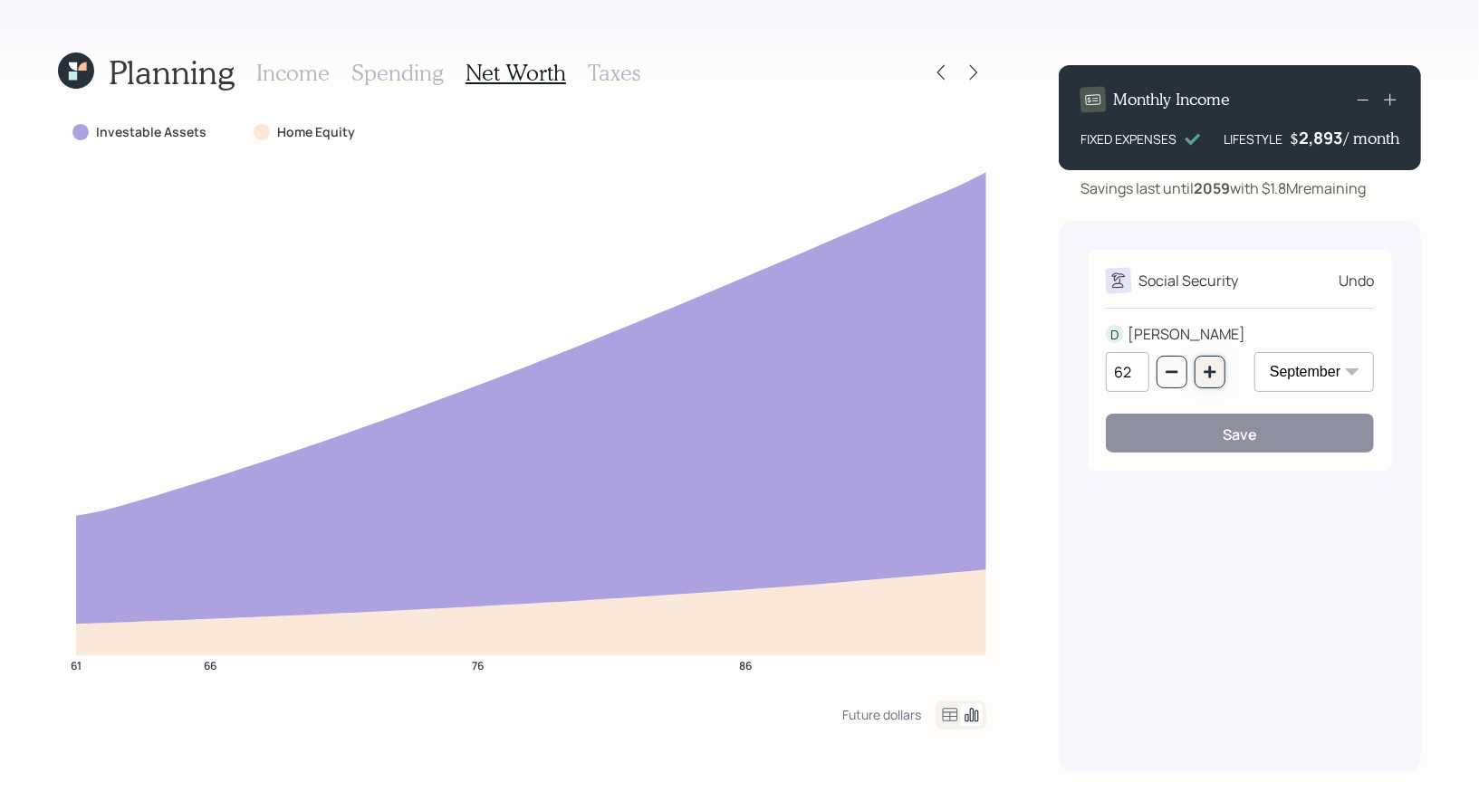
click at [1206, 367] on icon "button" at bounding box center [1210, 372] width 14 height 14
type input "63"
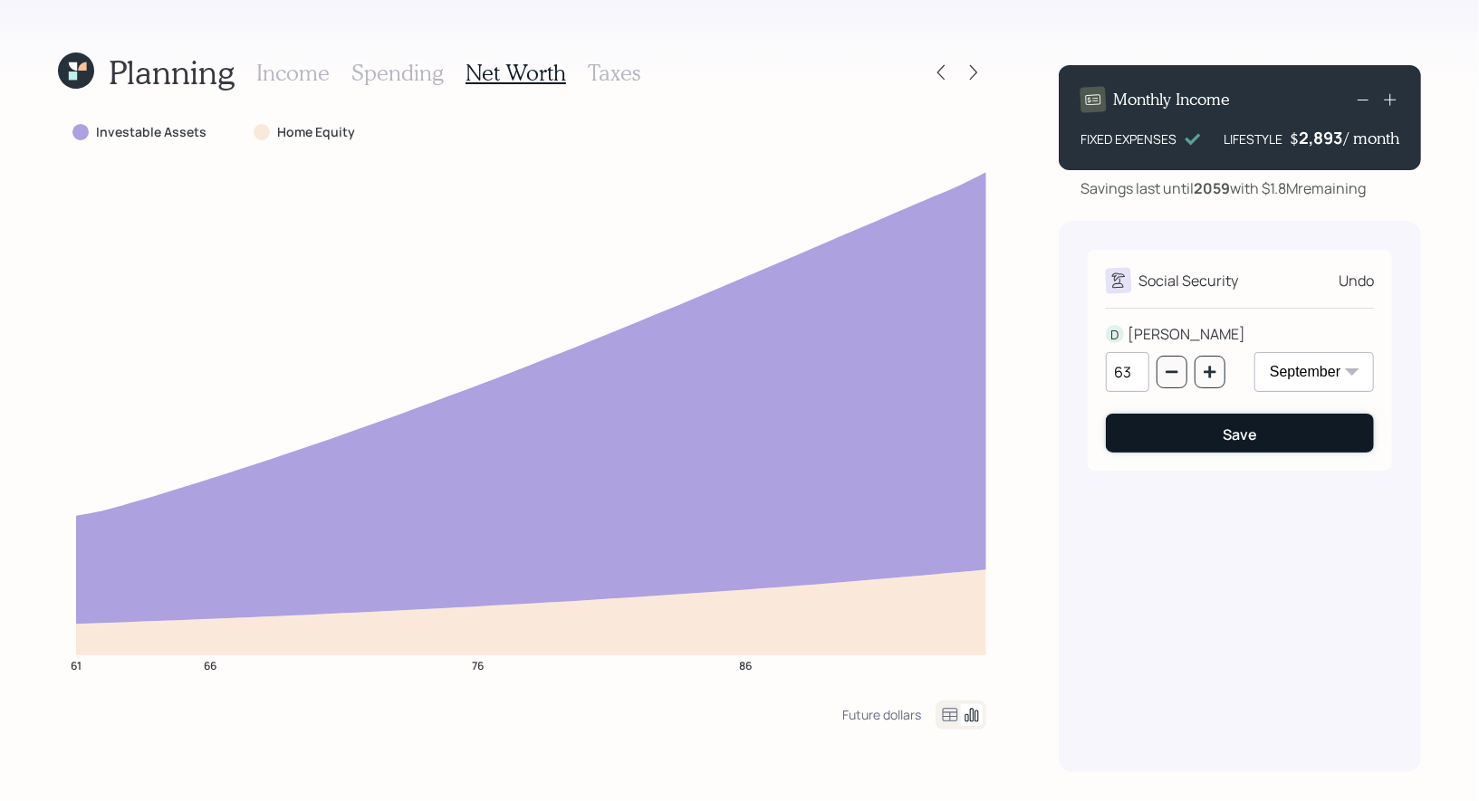
click at [1210, 436] on button "Save" at bounding box center [1240, 433] width 268 height 39
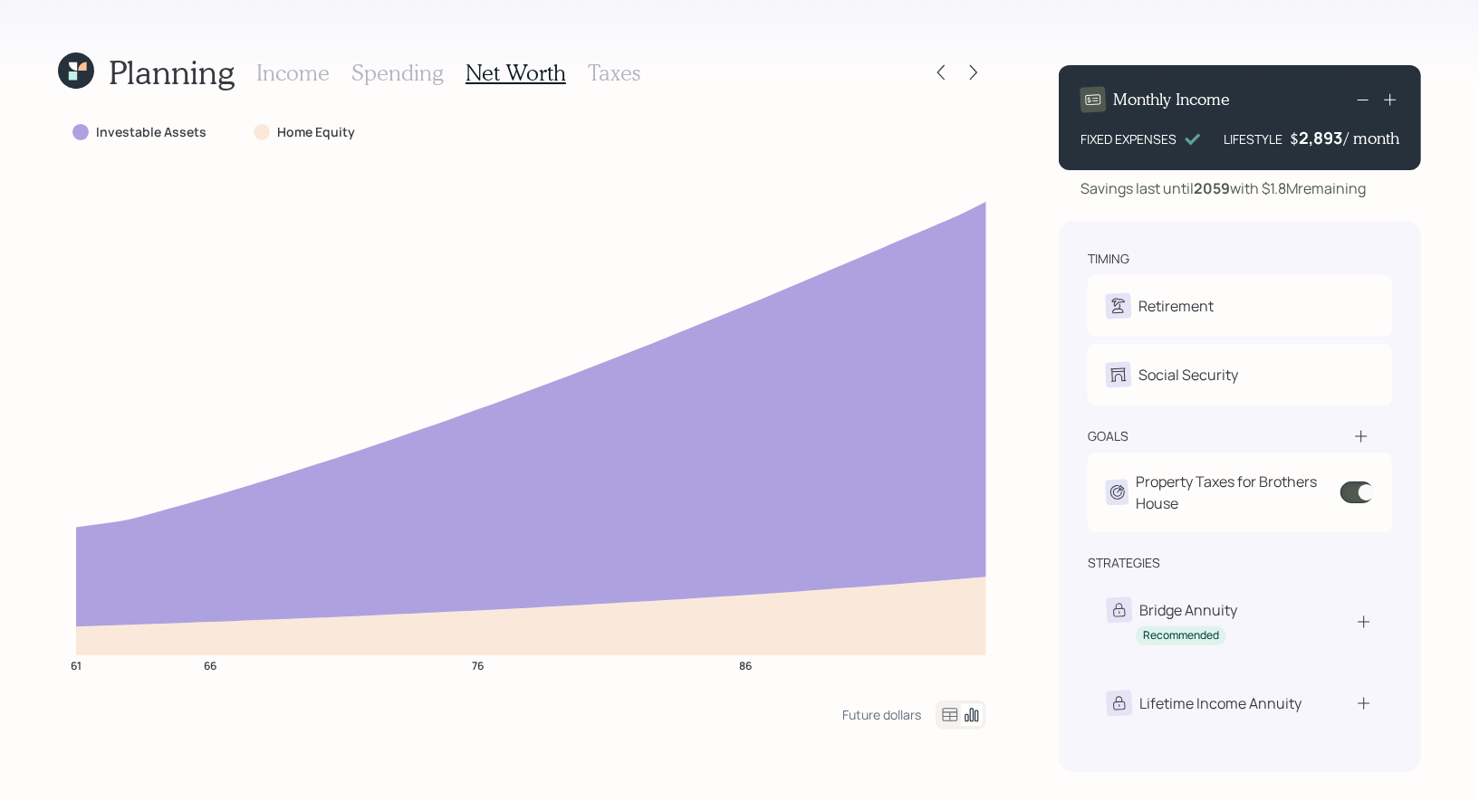
click at [609, 67] on h3 "Taxes" at bounding box center [614, 73] width 53 height 26
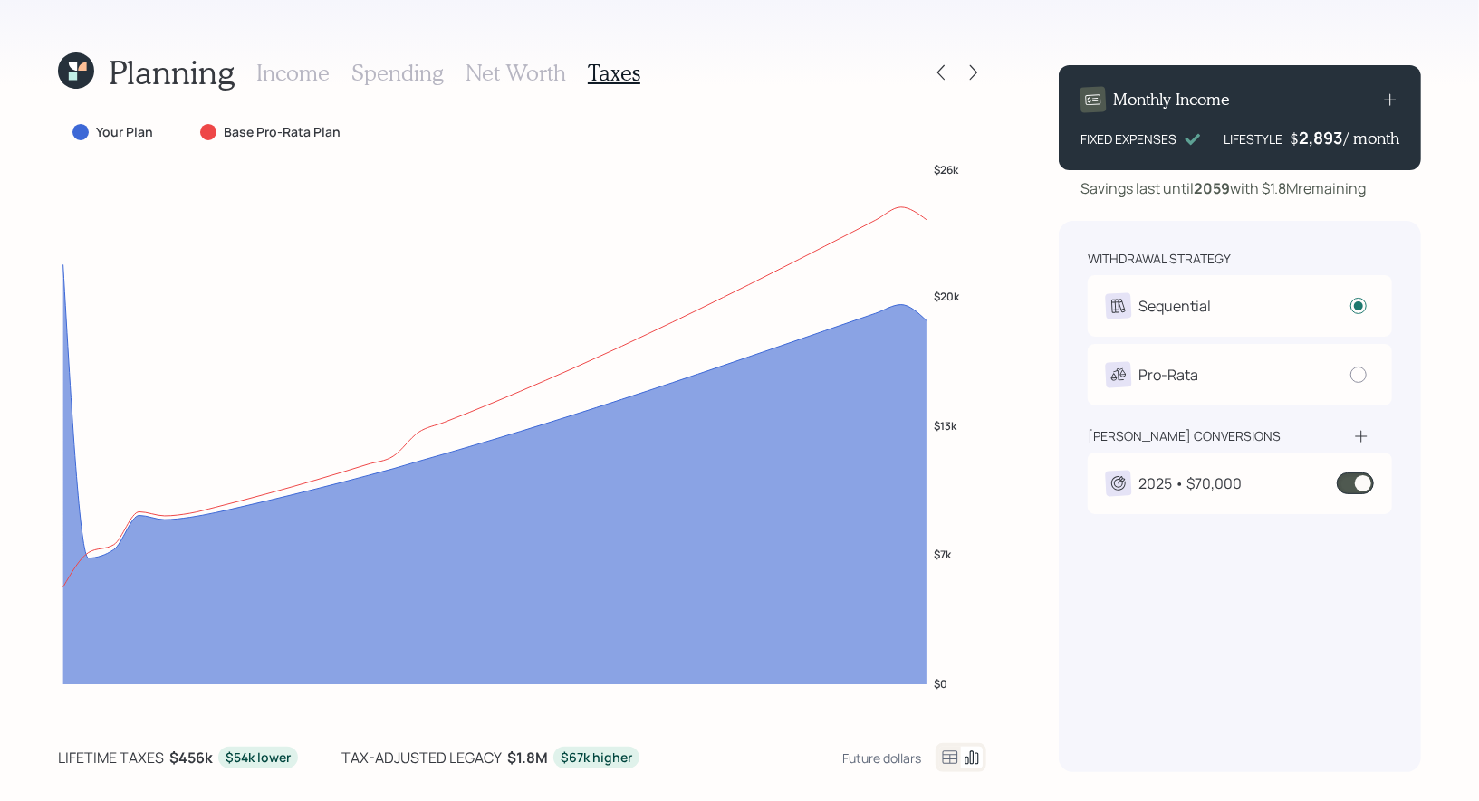
click at [1257, 480] on div "2025 • $70,000" at bounding box center [1240, 483] width 268 height 25
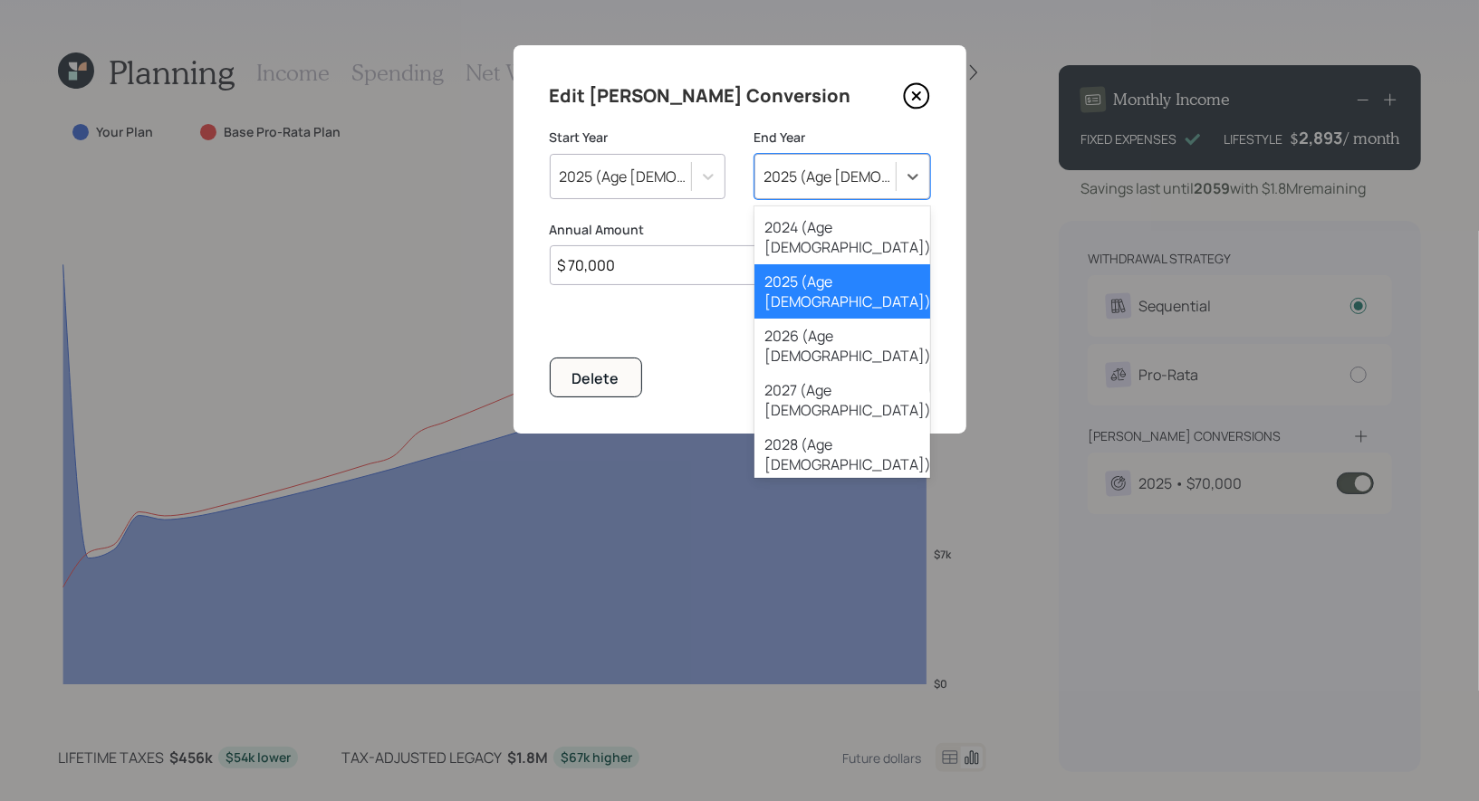
click at [813, 181] on div "2025 (Age [DEMOGRAPHIC_DATA])" at bounding box center [830, 177] width 133 height 20
click at [800, 319] on div "2026 (Age [DEMOGRAPHIC_DATA])" at bounding box center [842, 346] width 176 height 54
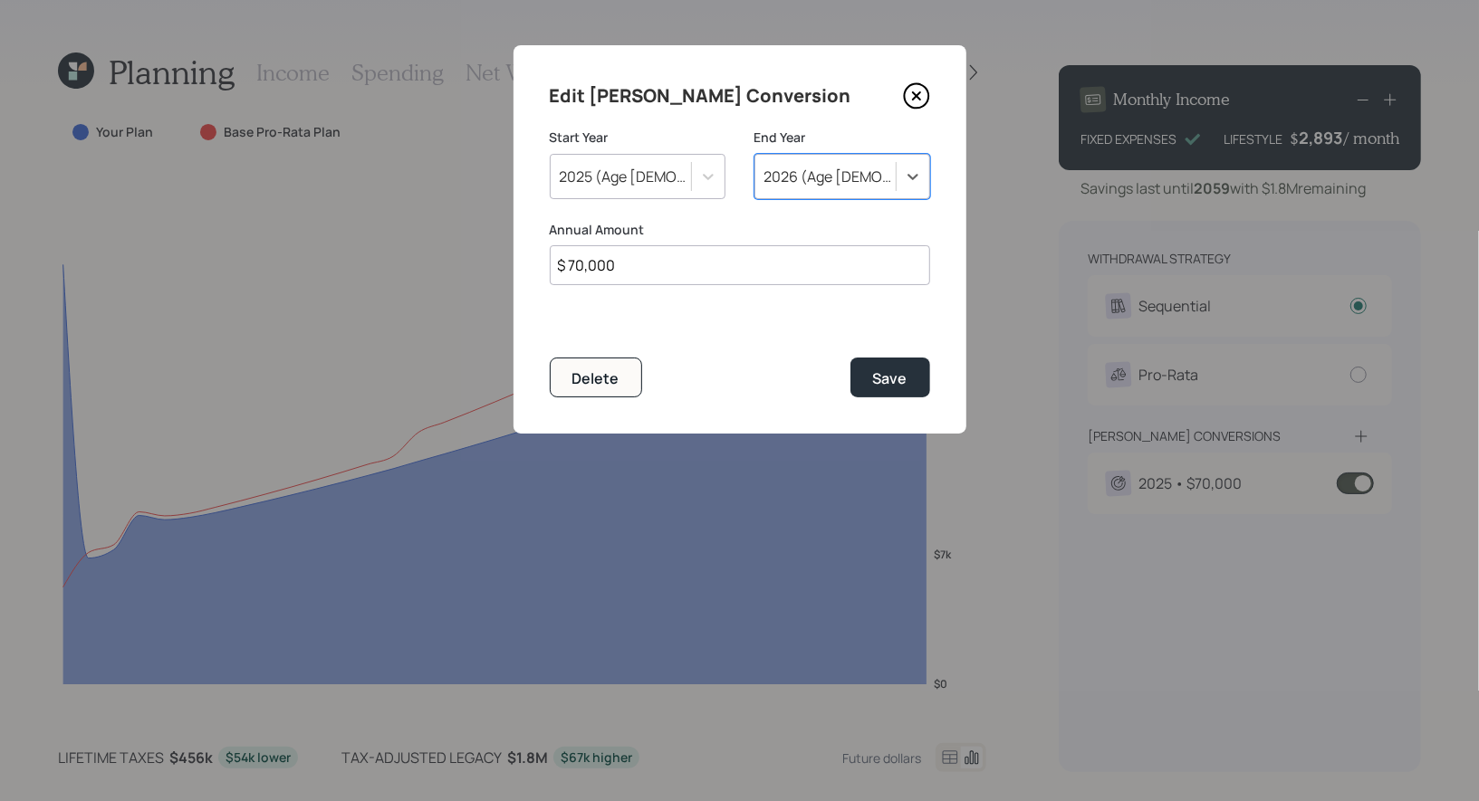
click at [679, 275] on input "$ 70,000" at bounding box center [740, 265] width 380 height 40
type input "$ 35,000"
click at [882, 382] on div "Save" at bounding box center [890, 379] width 34 height 20
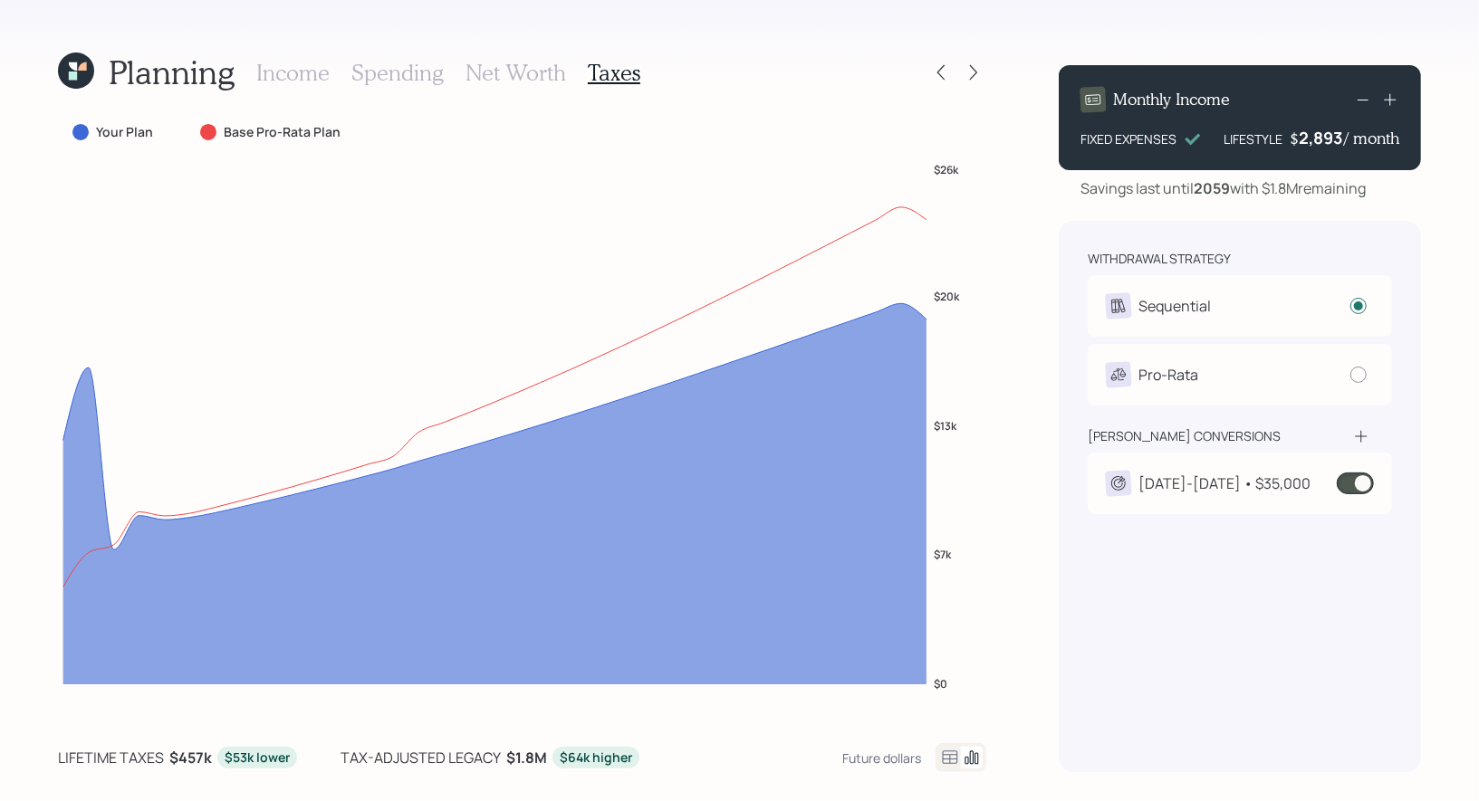
click at [508, 75] on h3 "Net Worth" at bounding box center [515, 73] width 101 height 26
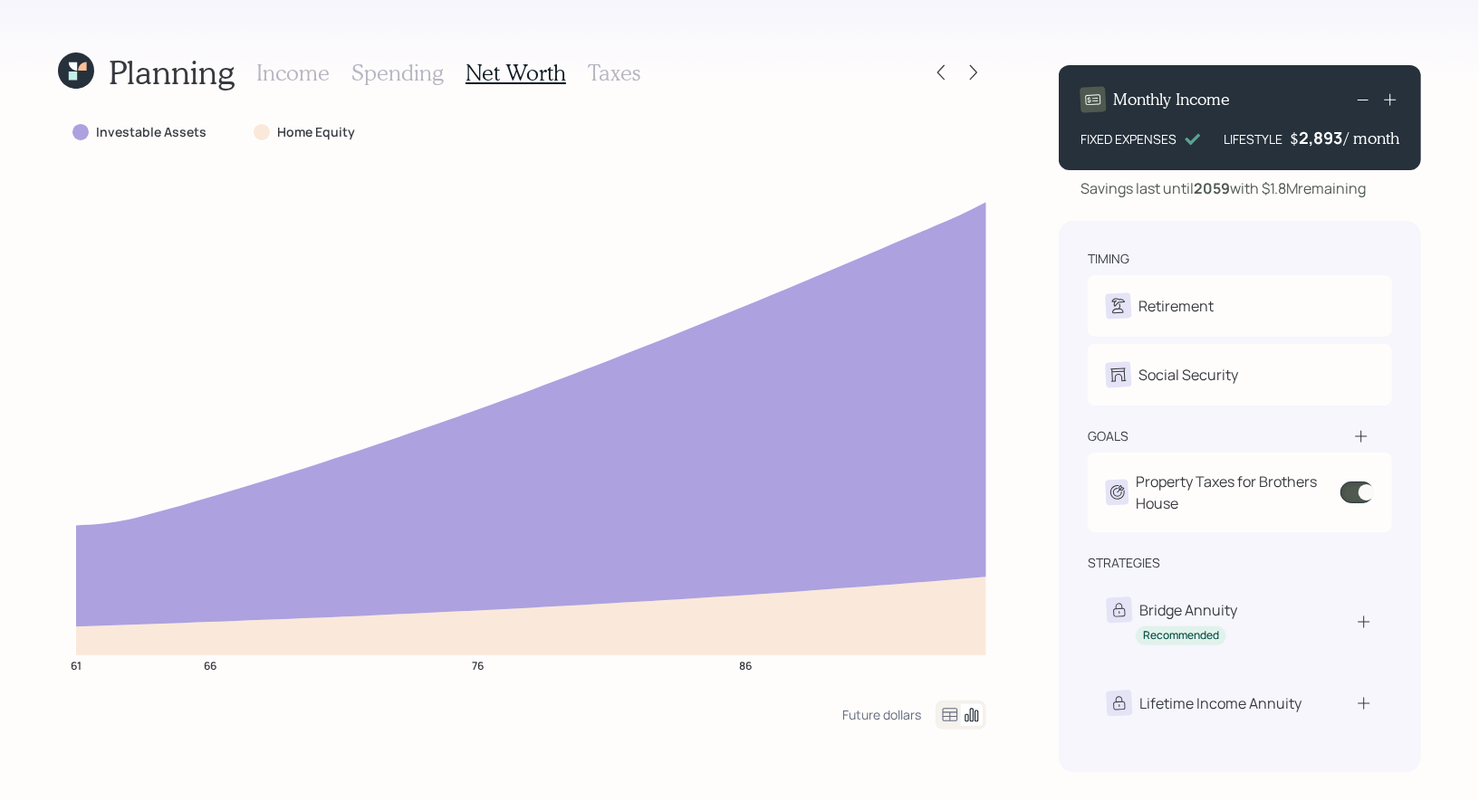
click at [597, 74] on h3 "Taxes" at bounding box center [614, 73] width 53 height 26
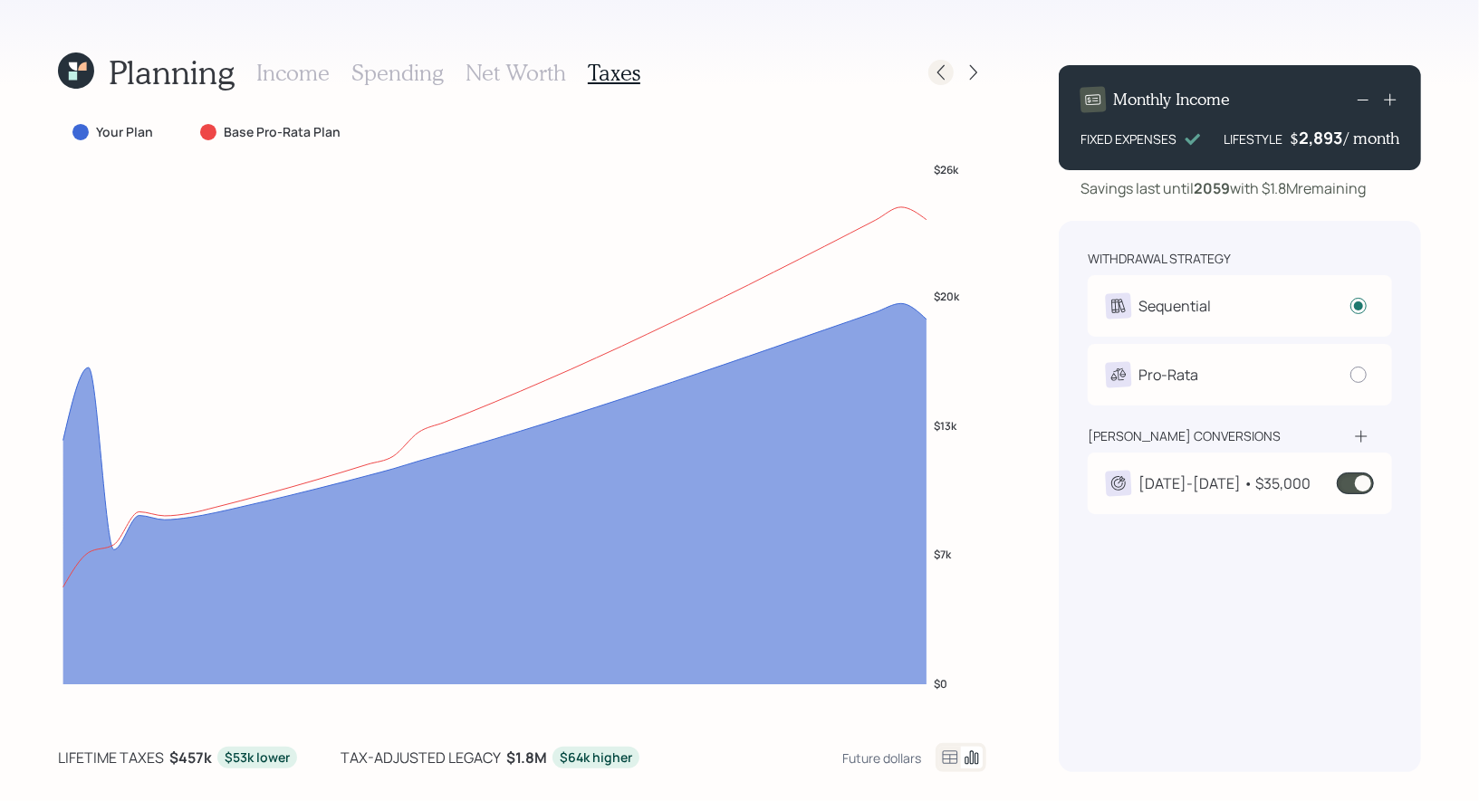
click at [946, 78] on icon at bounding box center [941, 72] width 18 height 18
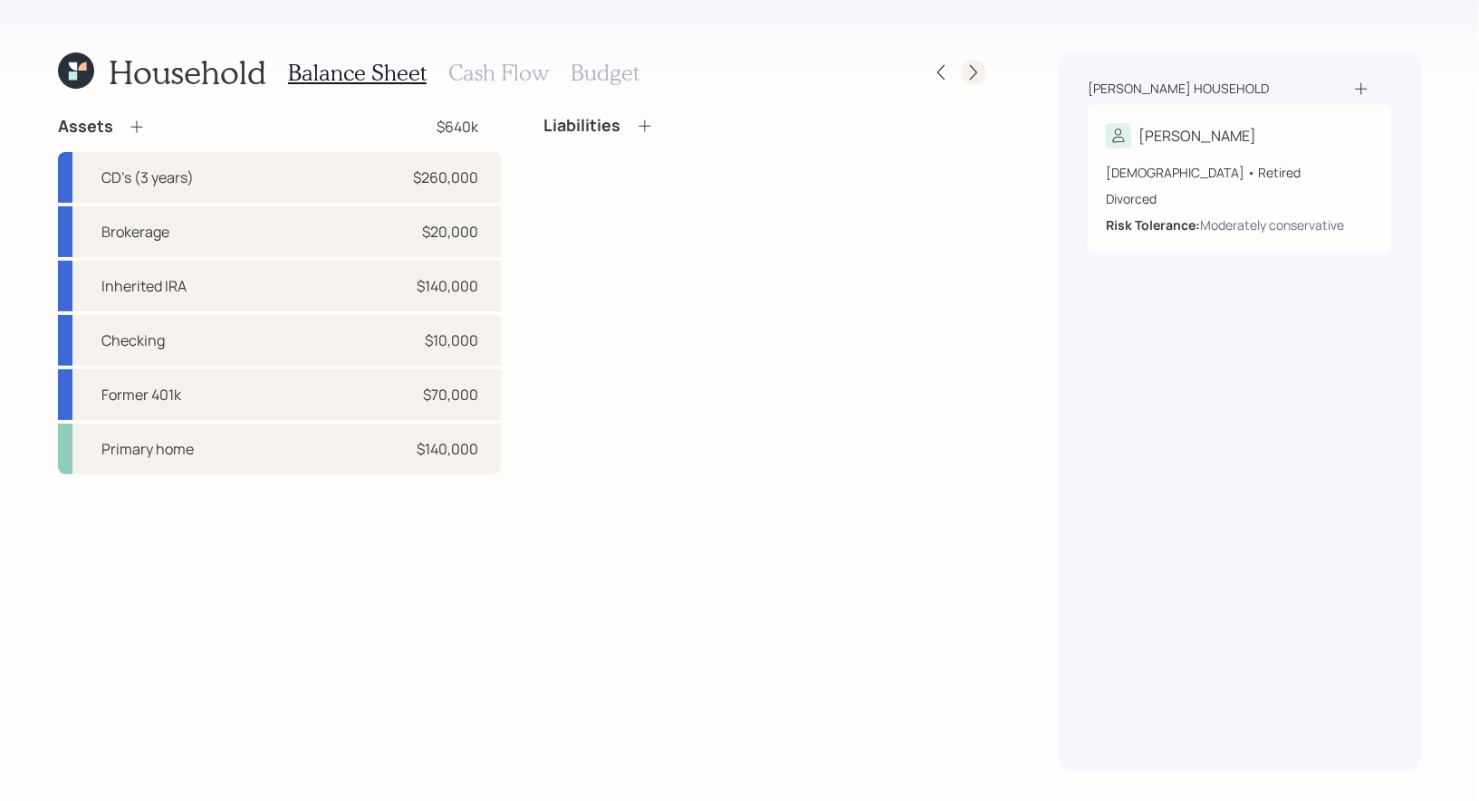
click at [974, 72] on icon at bounding box center [973, 72] width 18 height 18
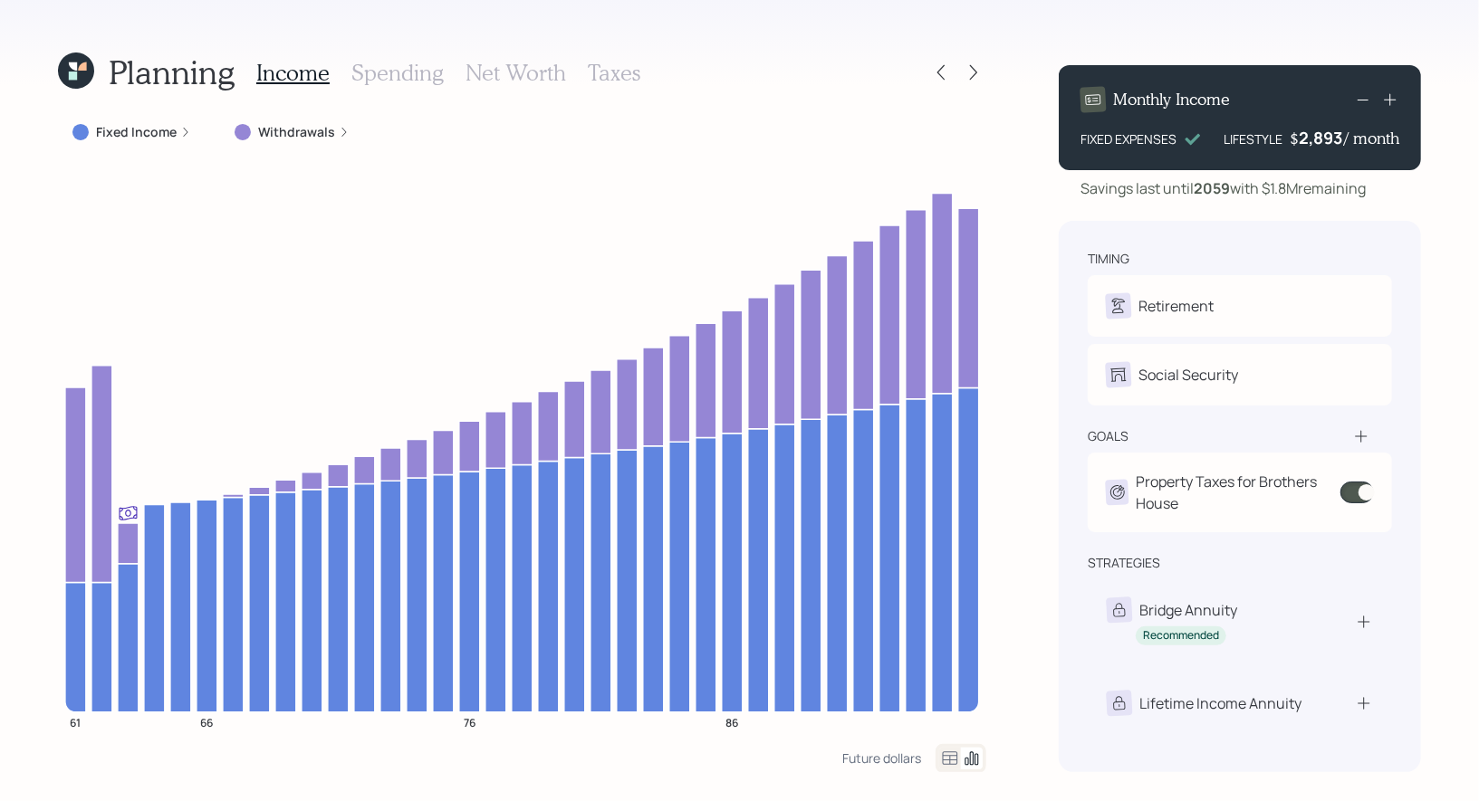
click at [146, 125] on label "Fixed Income" at bounding box center [136, 132] width 81 height 18
